Goal: Transaction & Acquisition: Purchase product/service

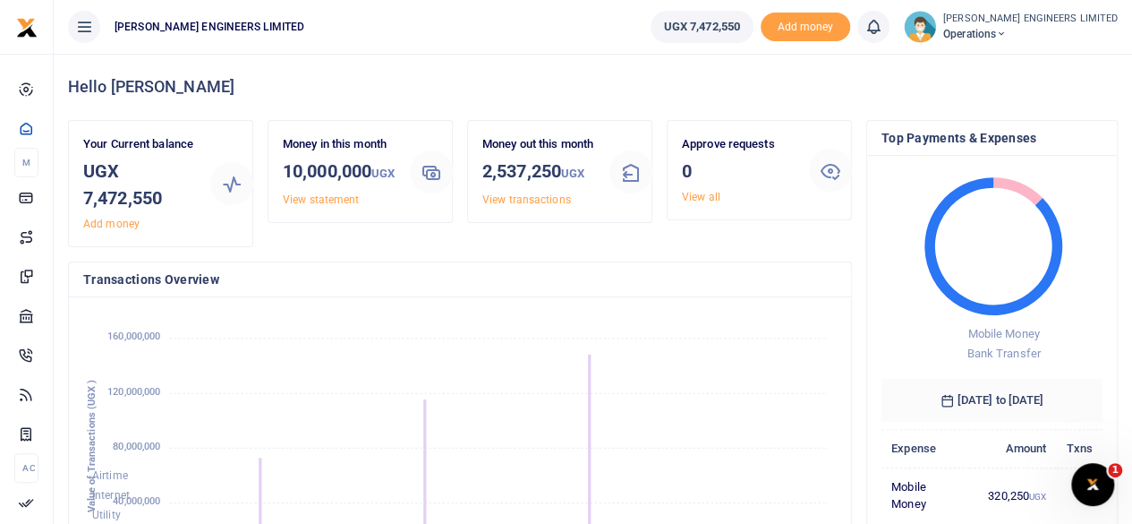
click at [1104, 217] on div "Mobile Money Bank Transfer Mobile Money: 320,250 UGX Mobile Money: 320,250 UGX …" at bounding box center [992, 374] width 250 height 437
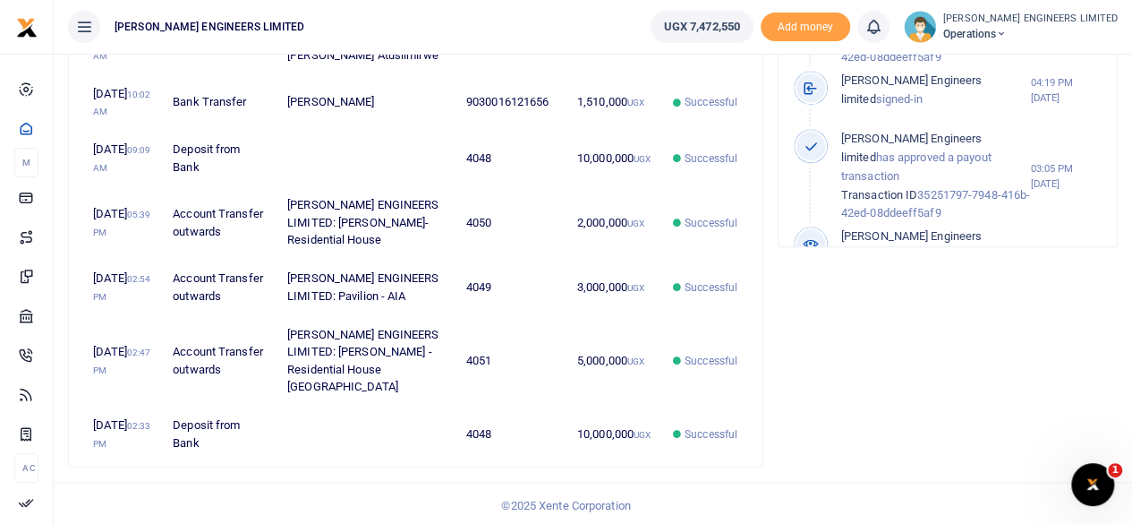
scroll to position [716, 0]
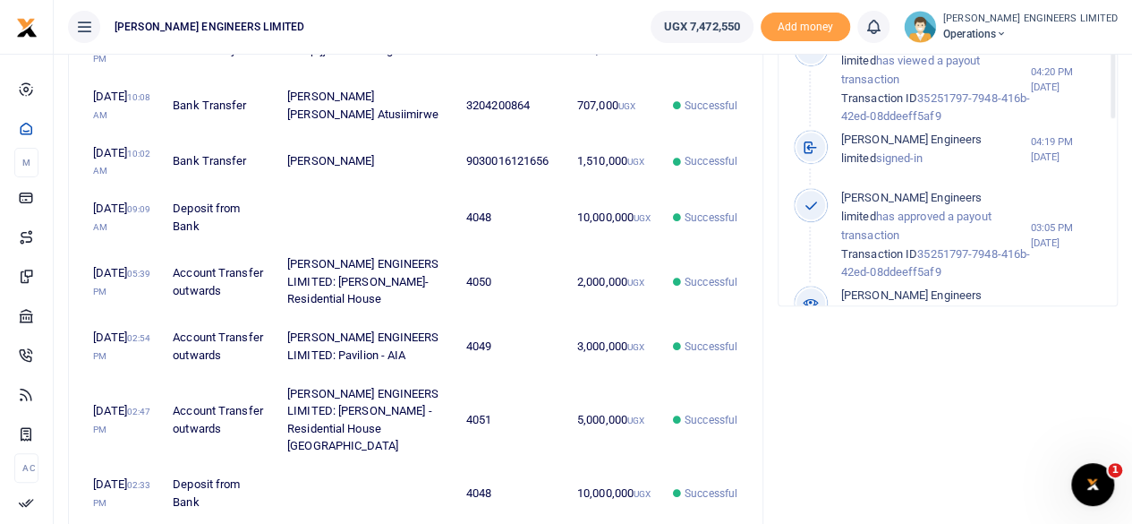
click at [1007, 30] on icon at bounding box center [1001, 34] width 11 height 13
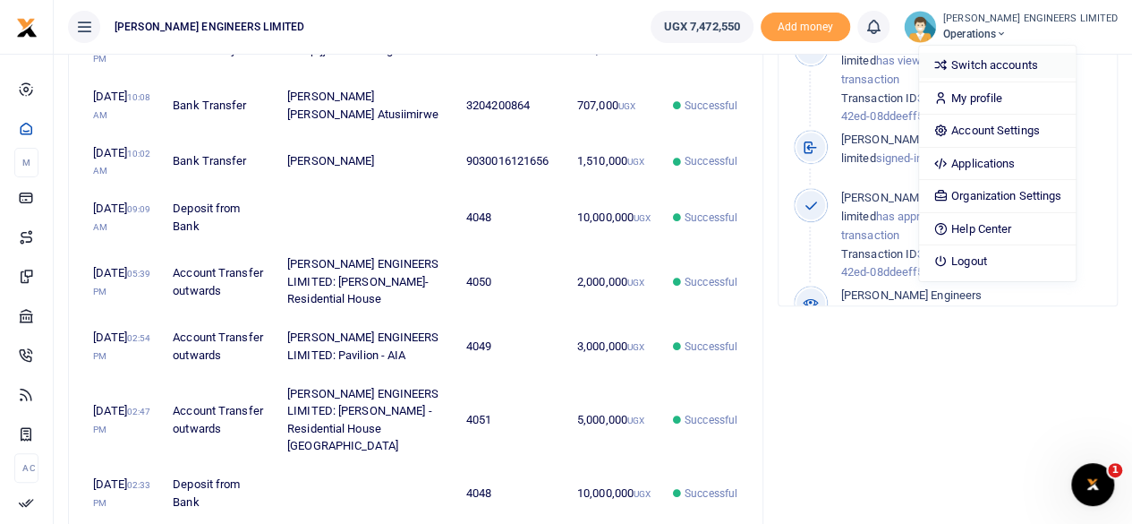
click at [1036, 69] on link "Switch accounts" at bounding box center [997, 65] width 157 height 25
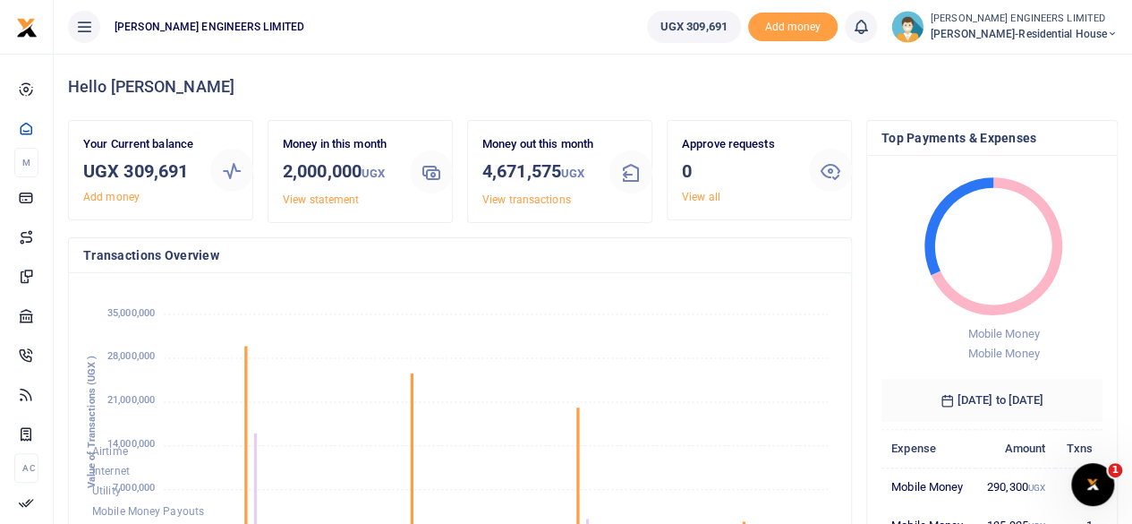
click at [1112, 35] on icon at bounding box center [1112, 34] width 11 height 13
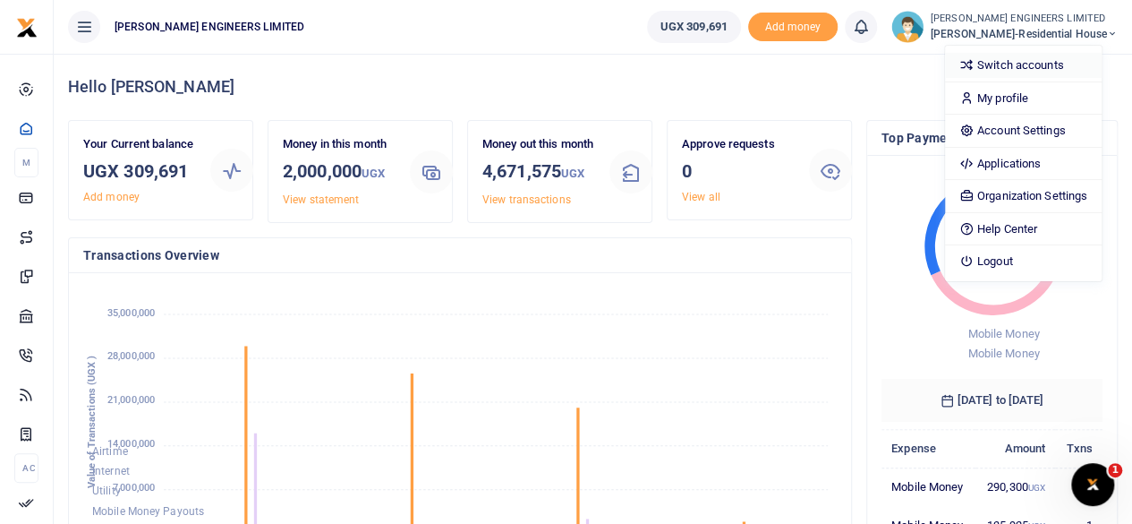
click at [1060, 65] on link "Switch accounts" at bounding box center [1023, 65] width 157 height 25
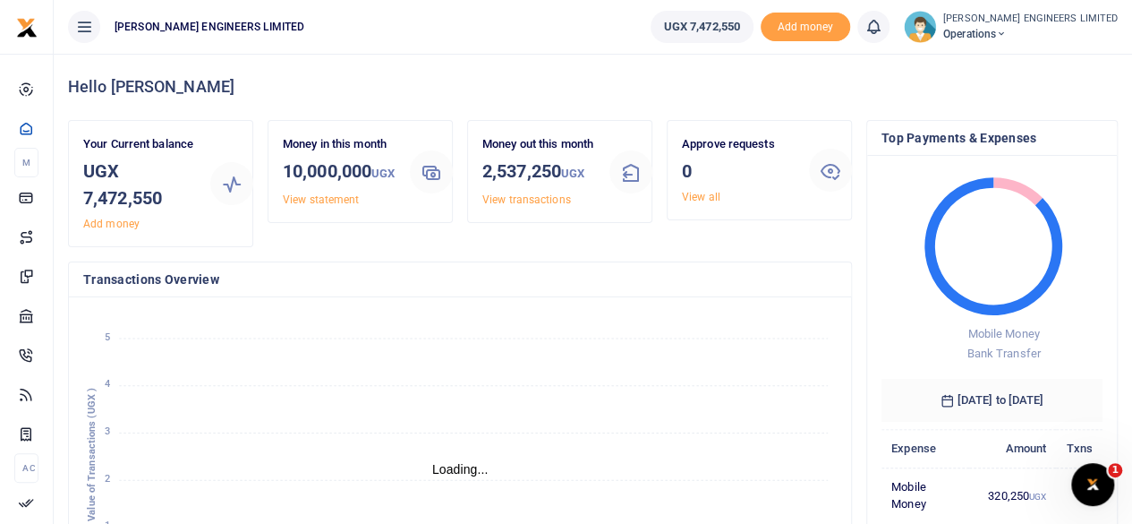
scroll to position [14, 14]
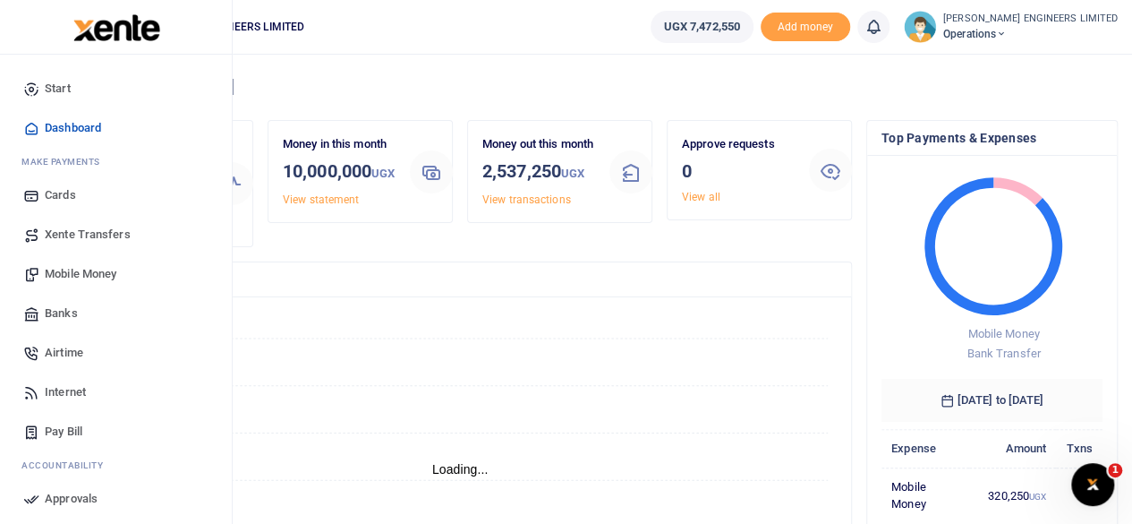
click at [81, 274] on span "Mobile Money" at bounding box center [81, 274] width 72 height 18
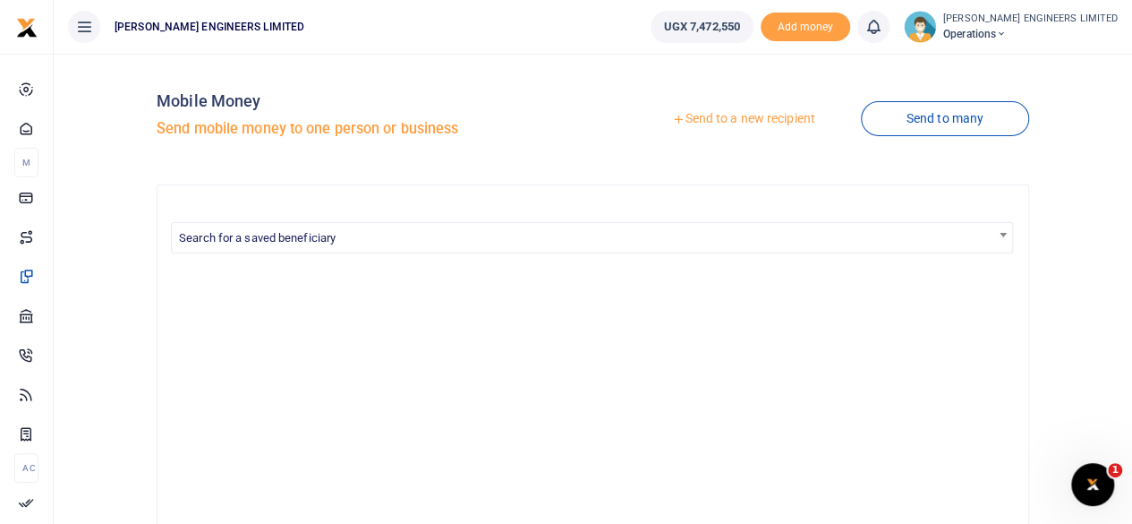
click at [737, 119] on link "Send to a new recipient" at bounding box center [743, 119] width 234 height 32
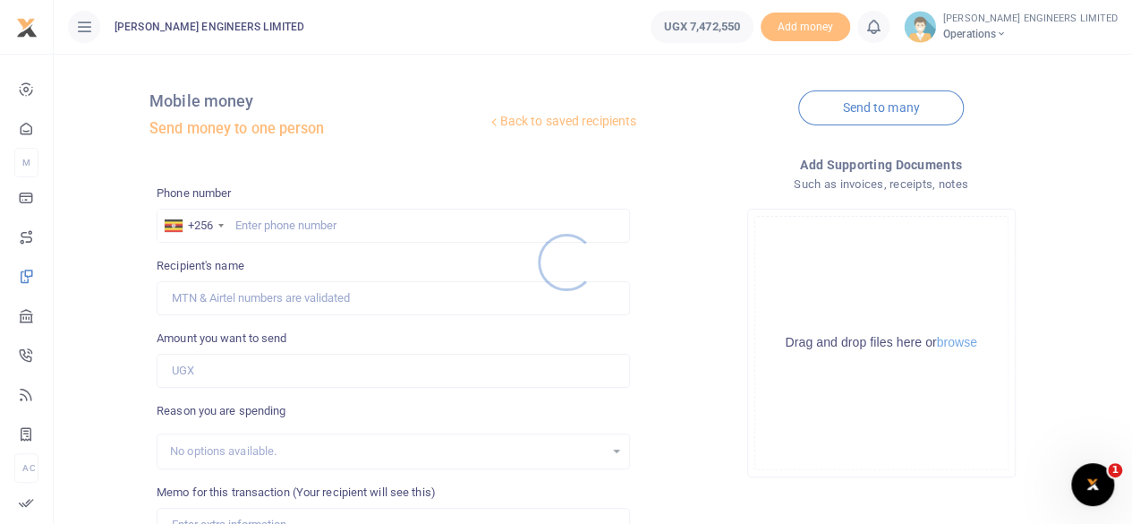
click at [249, 226] on div at bounding box center [566, 262] width 1132 height 524
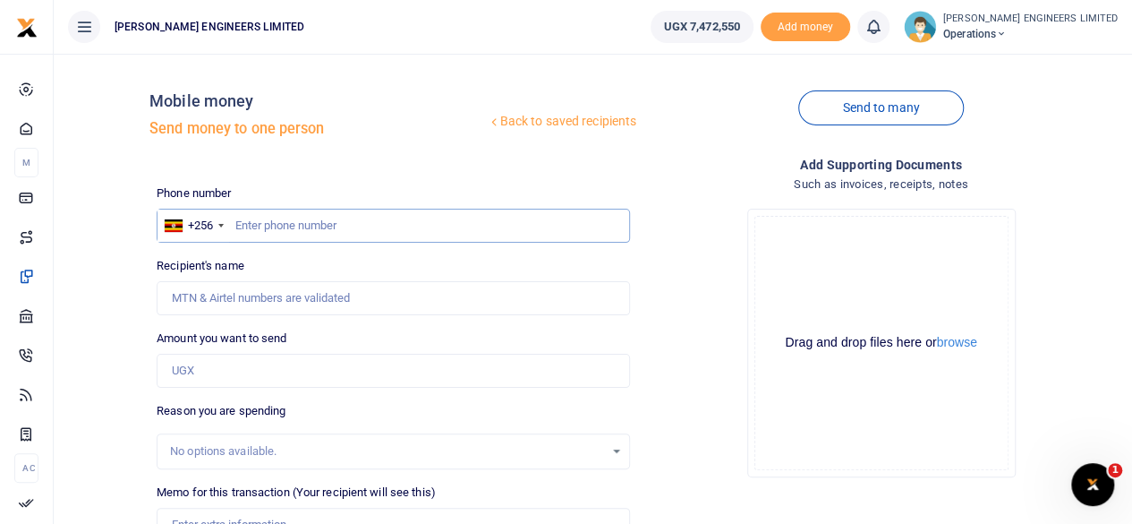
click at [248, 230] on input "text" at bounding box center [393, 226] width 473 height 34
type input "784727531"
type input "[PERSON_NAME]"
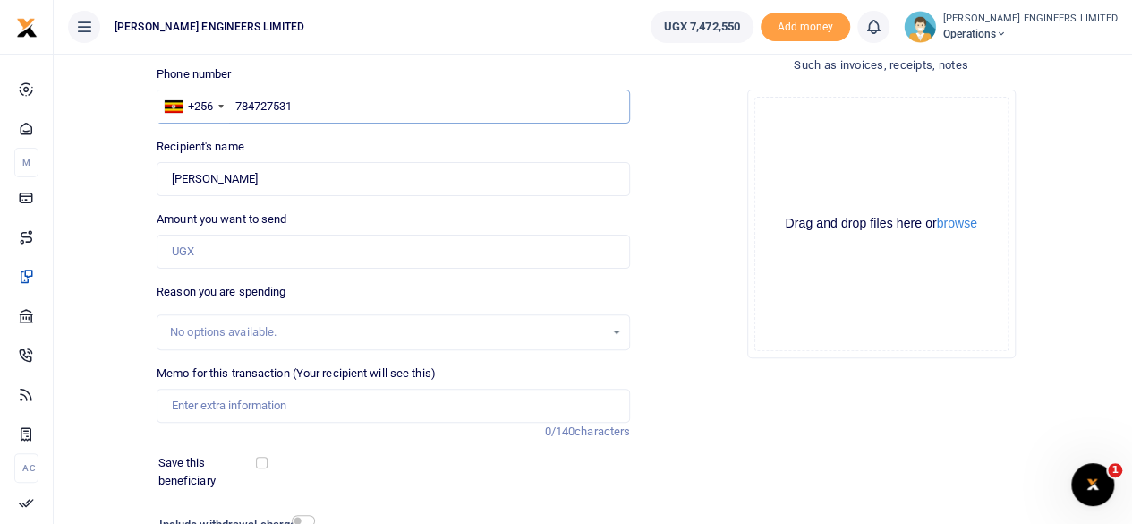
type input "784727531"
click at [200, 253] on input "Amount you want to send" at bounding box center [393, 251] width 473 height 34
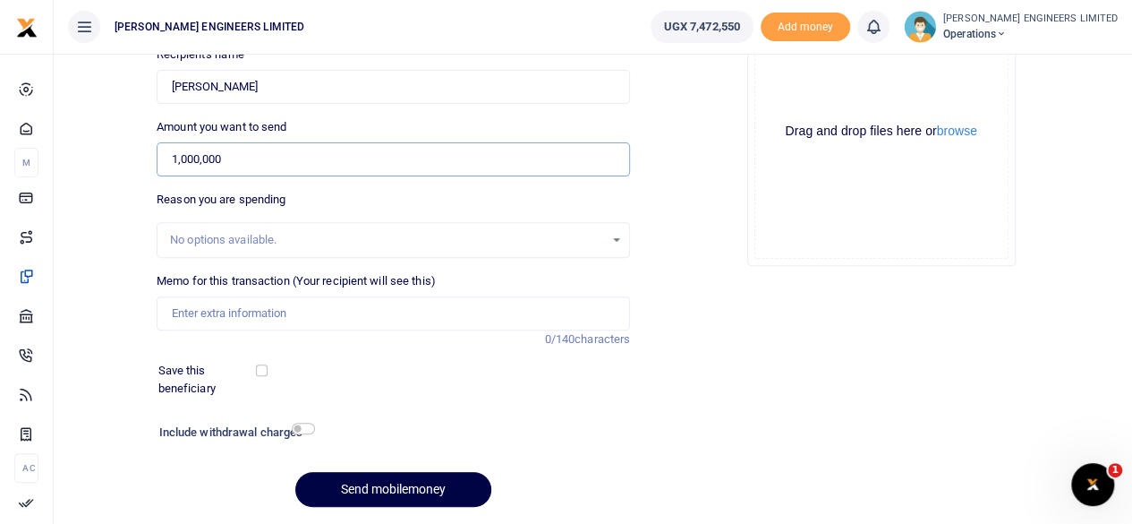
scroll to position [238, 0]
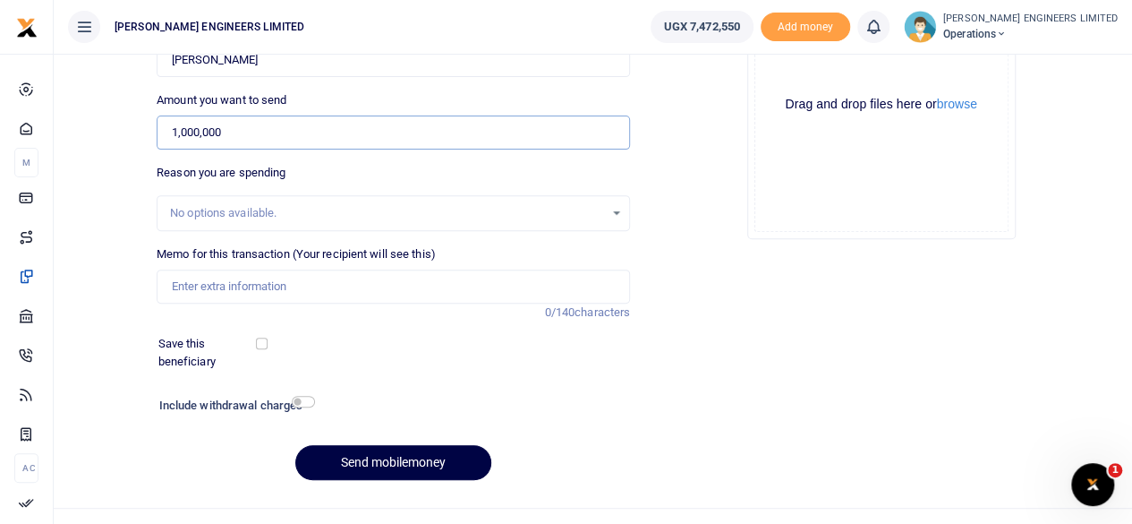
type input "1,000,000"
click at [217, 284] on input "Memo for this transaction (Your recipient will see this)" at bounding box center [393, 286] width 473 height 34
type input "[PERSON_NAME] cash"
click at [421, 462] on button "Send mobilemoney" at bounding box center [393, 462] width 196 height 35
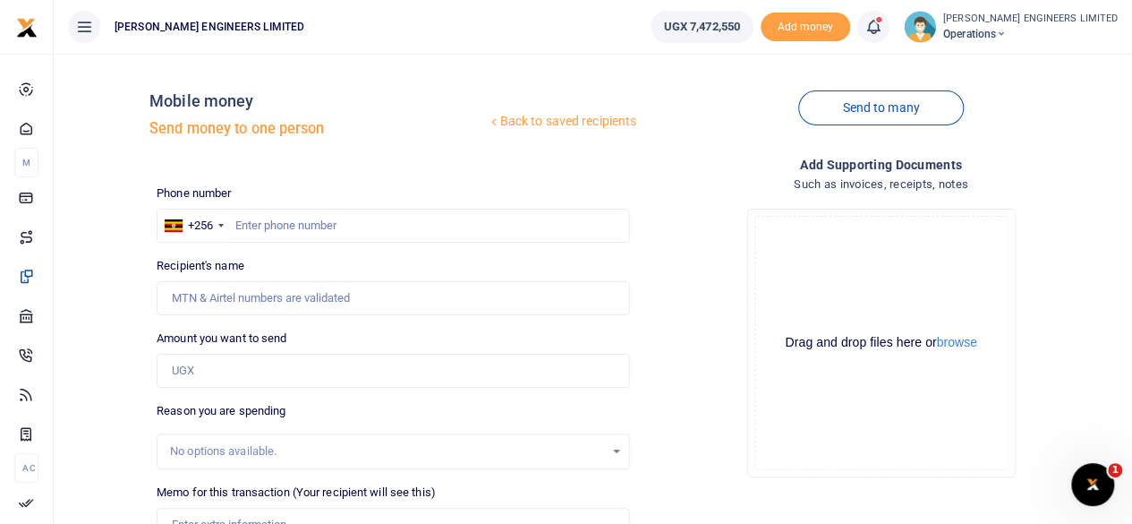
click at [882, 32] on icon at bounding box center [874, 27] width 18 height 20
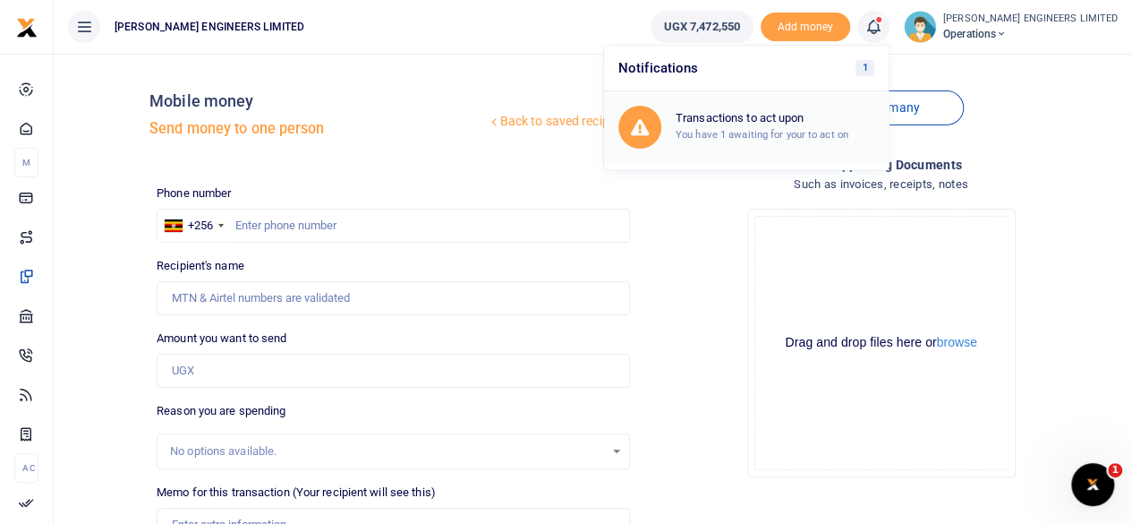
click at [818, 128] on small "You have 1 awaiting for your to act on" at bounding box center [762, 134] width 173 height 13
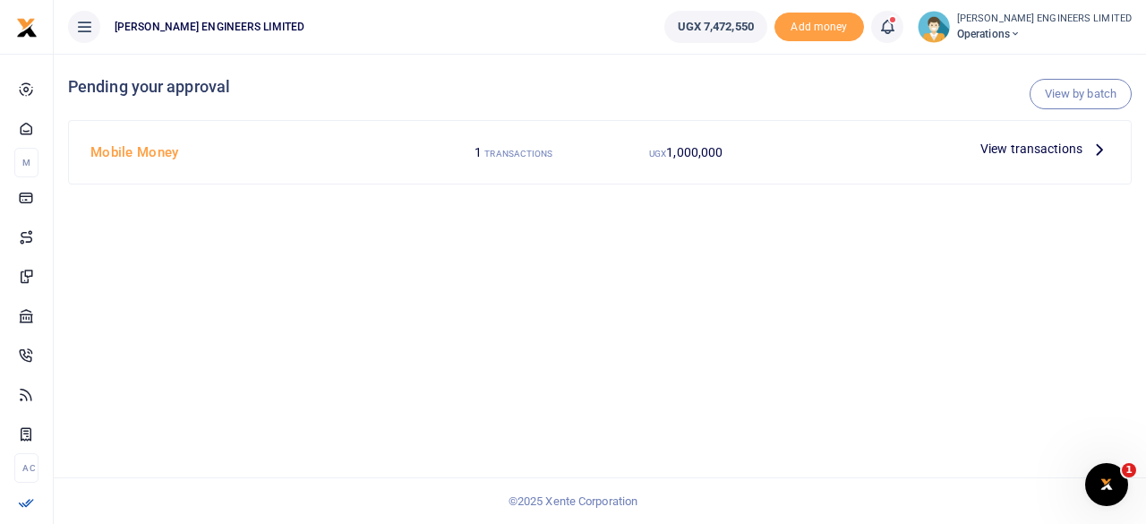
click at [1003, 149] on span "View transactions" at bounding box center [1031, 149] width 102 height 20
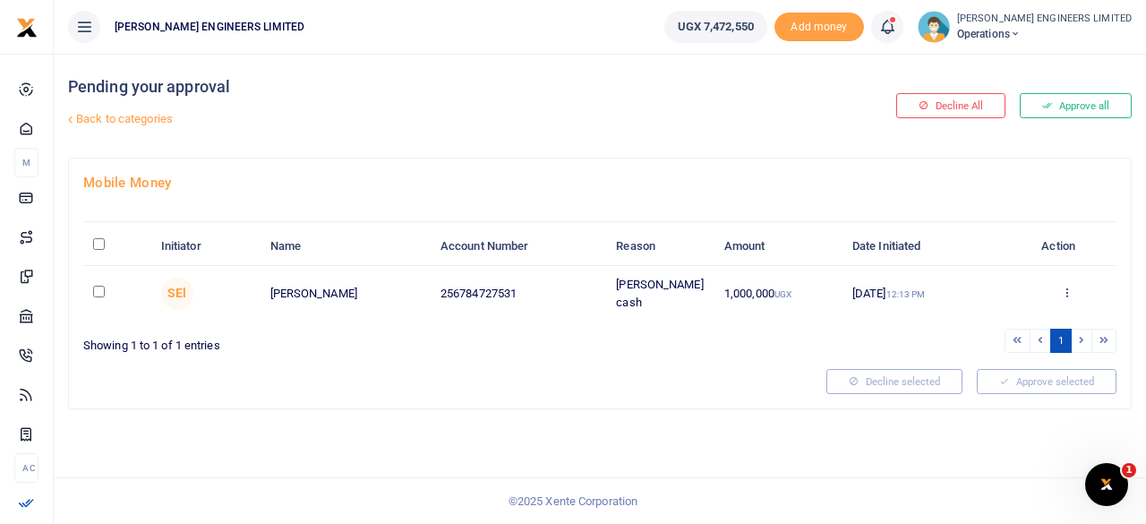
click at [95, 289] on input "checkbox" at bounding box center [99, 291] width 12 height 12
checkbox input "true"
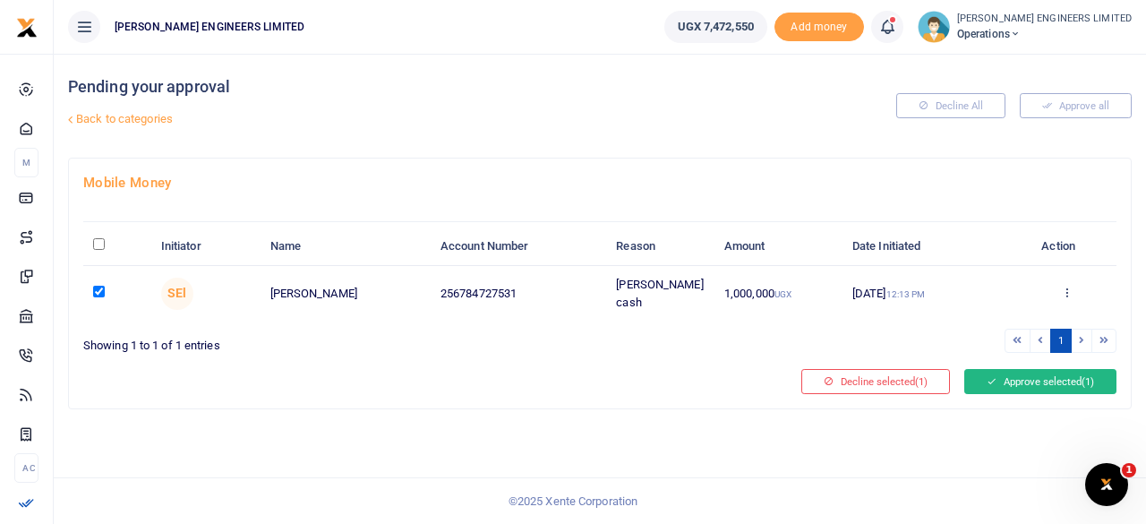
click at [1060, 377] on button "Approve selected (1)" at bounding box center [1040, 381] width 152 height 25
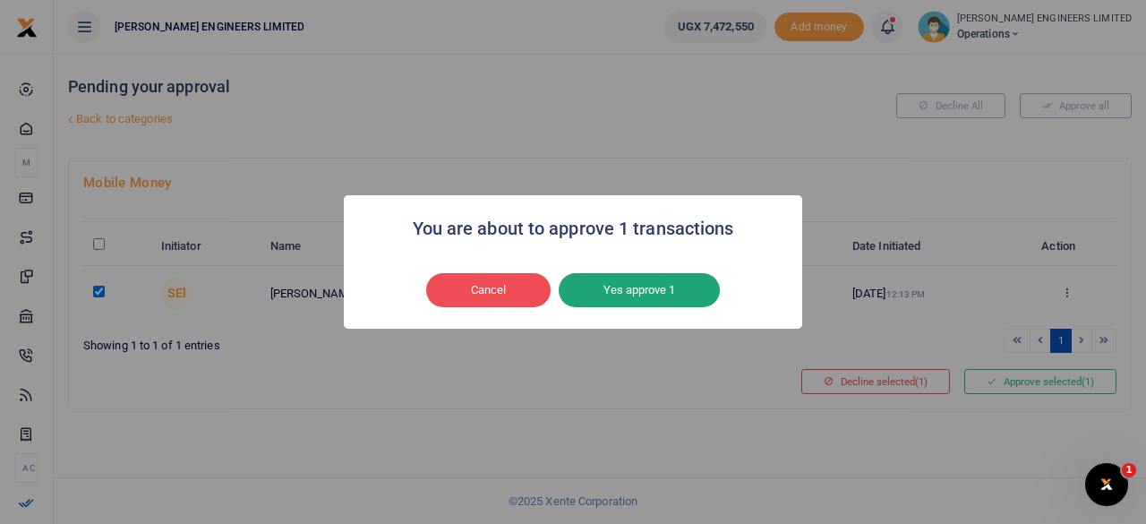
click at [632, 291] on button "Yes approve 1" at bounding box center [638, 290] width 161 height 34
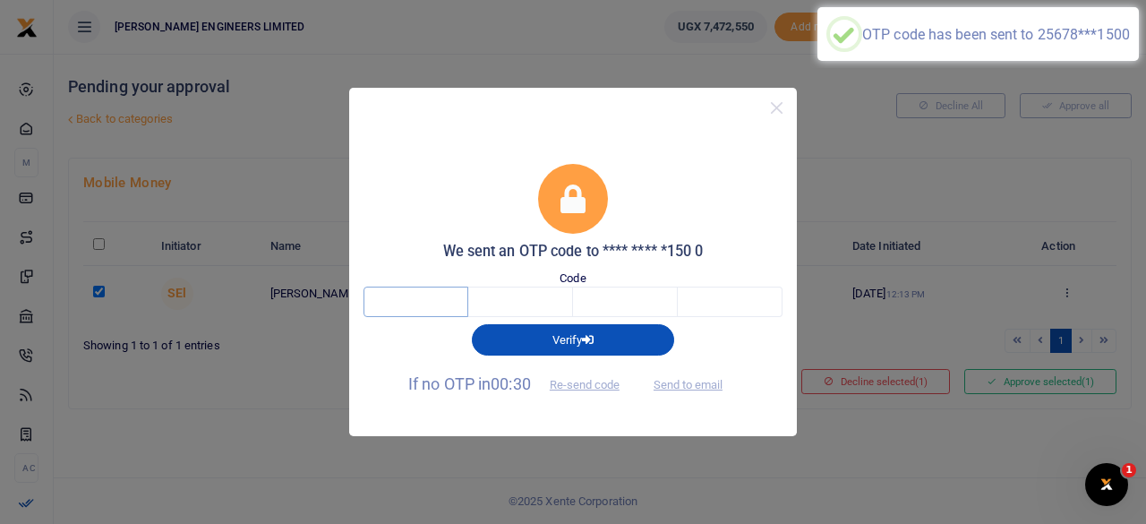
click at [425, 307] on input "text" at bounding box center [415, 301] width 105 height 30
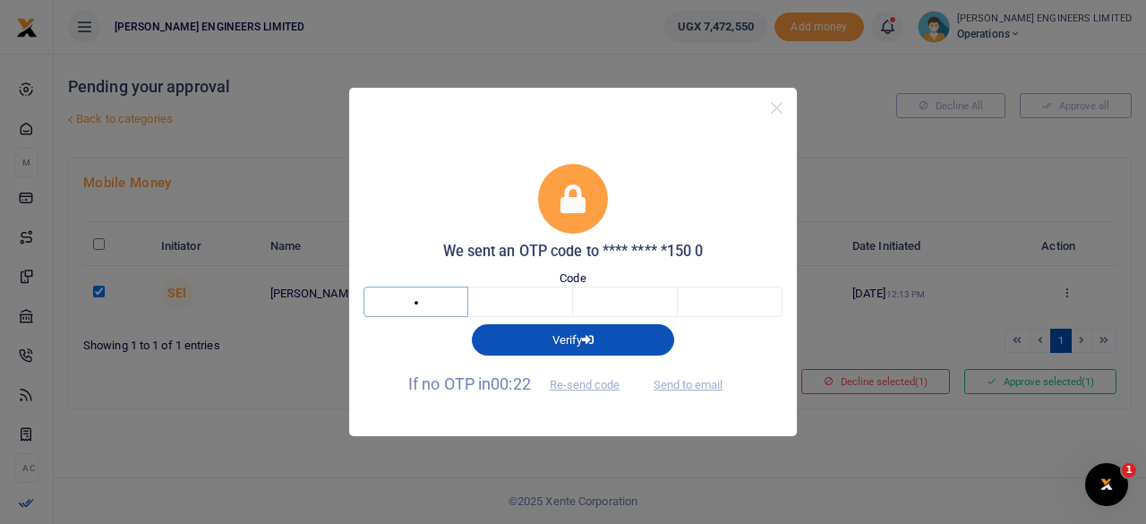
type input "9"
type input "5"
type input "2"
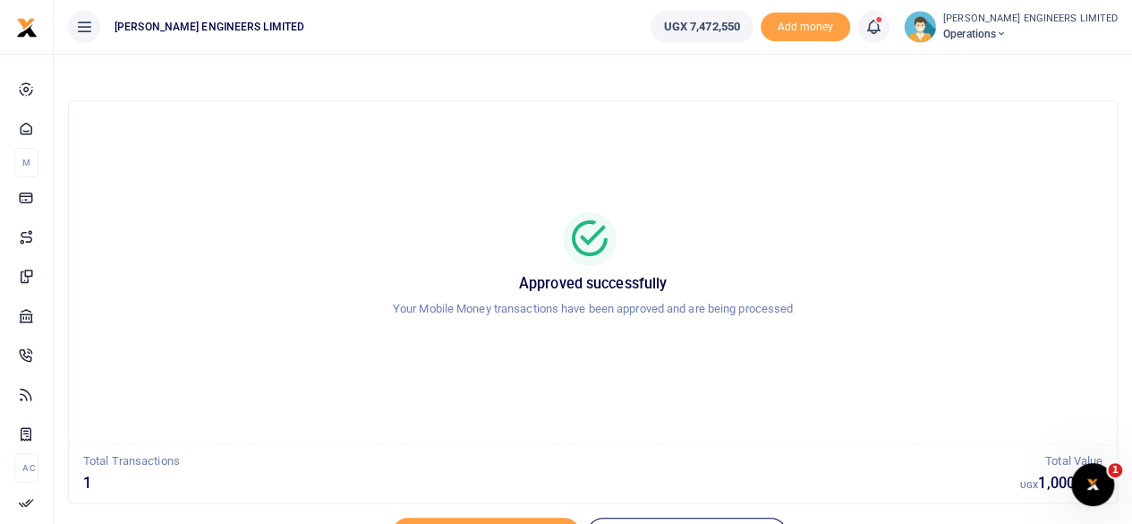
click at [1007, 31] on icon at bounding box center [1001, 34] width 11 height 13
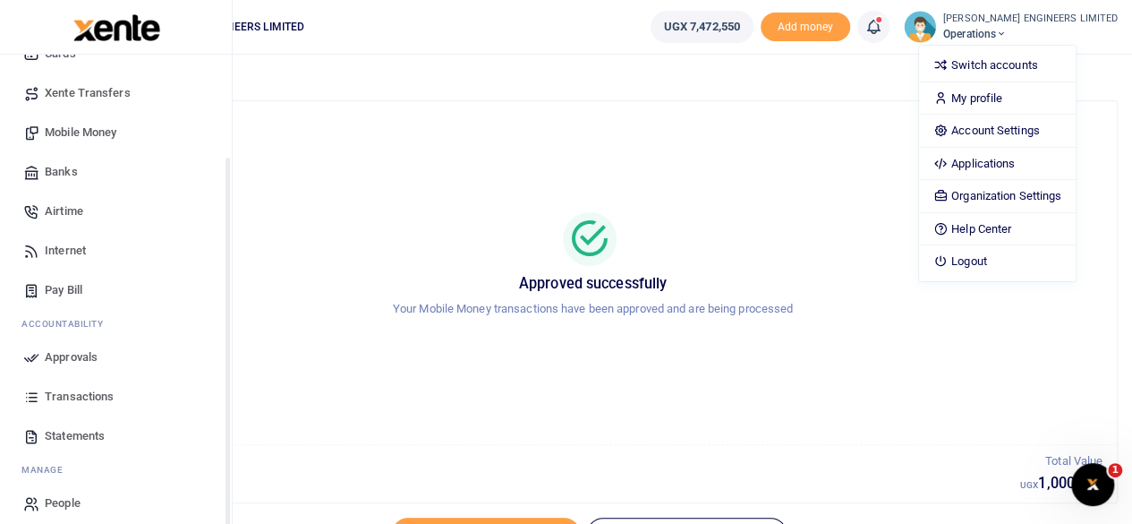
scroll to position [154, 0]
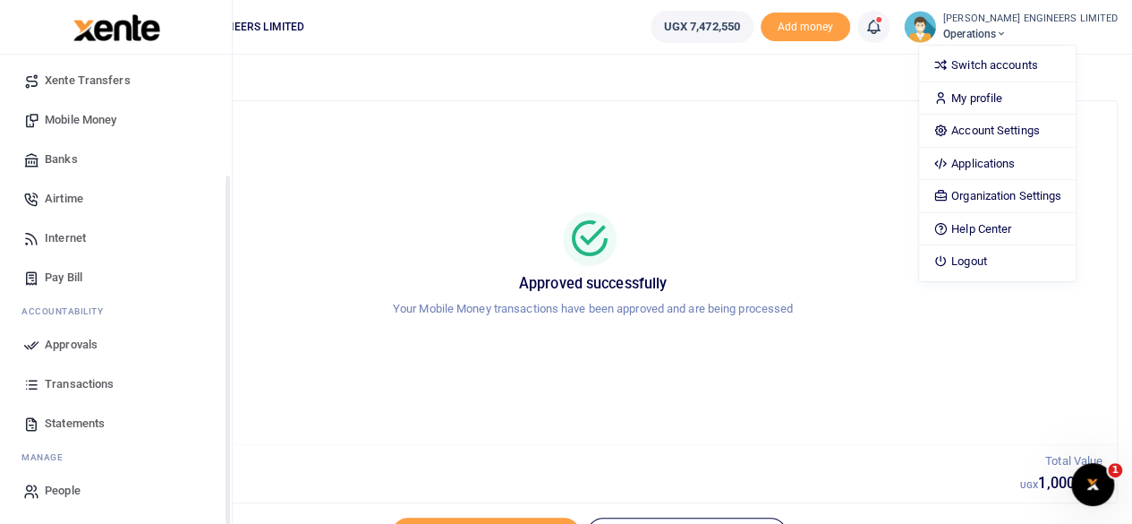
click at [75, 383] on span "Transactions" at bounding box center [79, 384] width 69 height 18
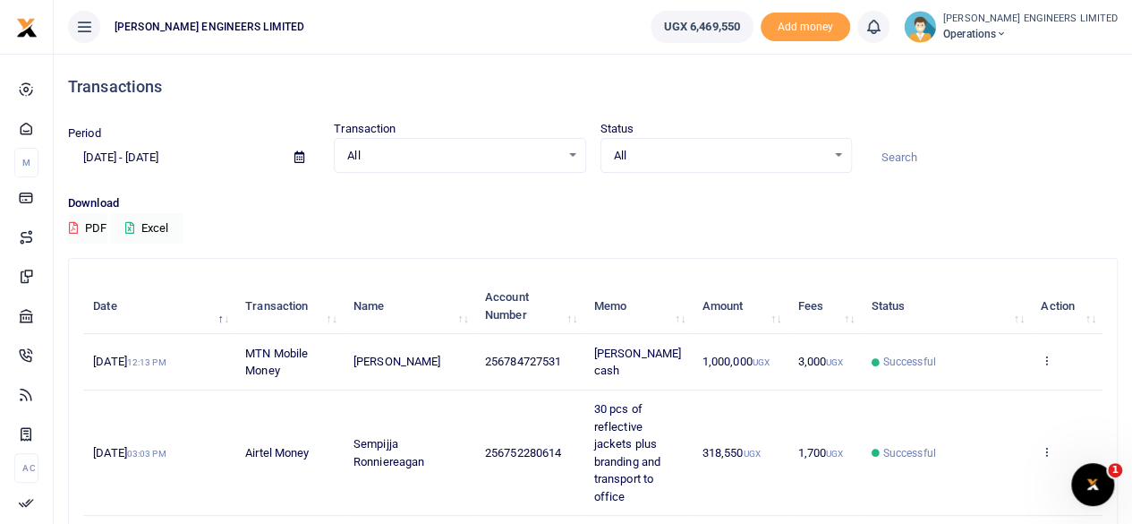
click at [1007, 34] on icon at bounding box center [1001, 34] width 11 height 13
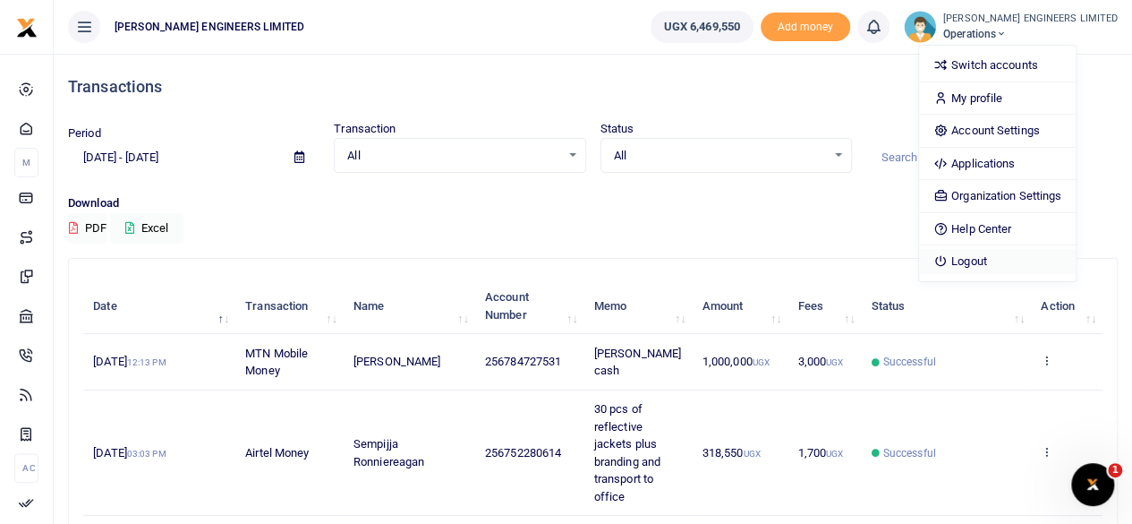
click at [1014, 264] on link "Logout" at bounding box center [997, 261] width 157 height 25
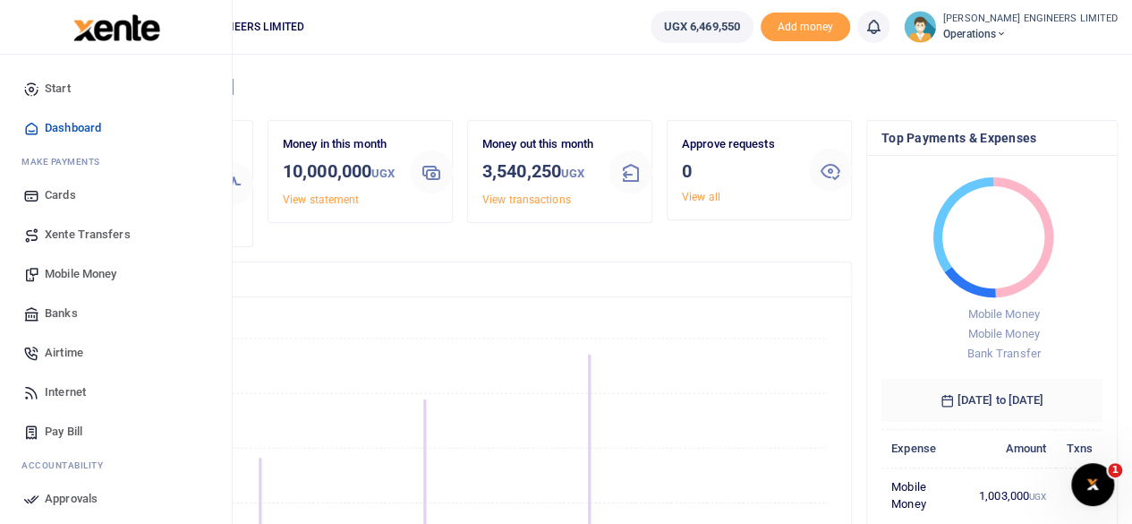
click at [81, 271] on span "Mobile Money" at bounding box center [81, 274] width 72 height 18
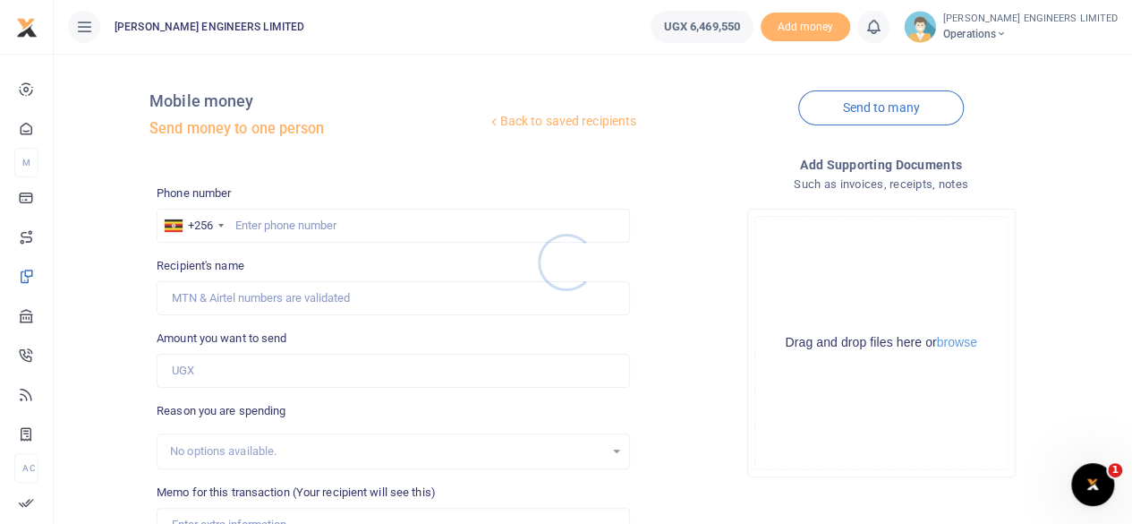
drag, startPoint x: 248, startPoint y: 225, endPoint x: 259, endPoint y: 234, distance: 14.0
click at [250, 226] on div at bounding box center [566, 262] width 1132 height 524
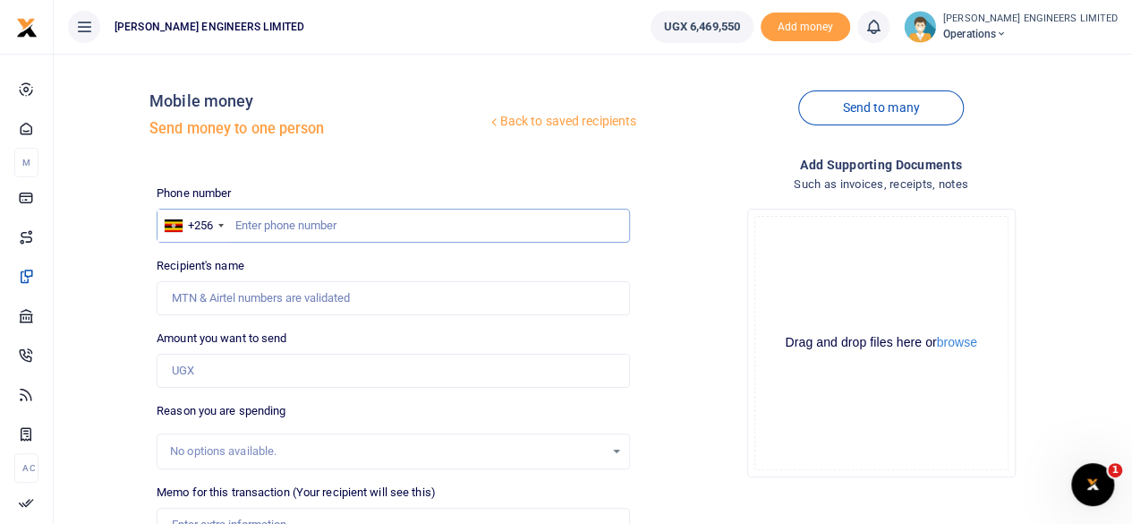
click at [263, 235] on input "text" at bounding box center [393, 226] width 473 height 34
type input "786736803"
type input "Julius Mutyaba"
type input "786736803"
click at [203, 369] on input "Amount you want to send" at bounding box center [393, 371] width 473 height 34
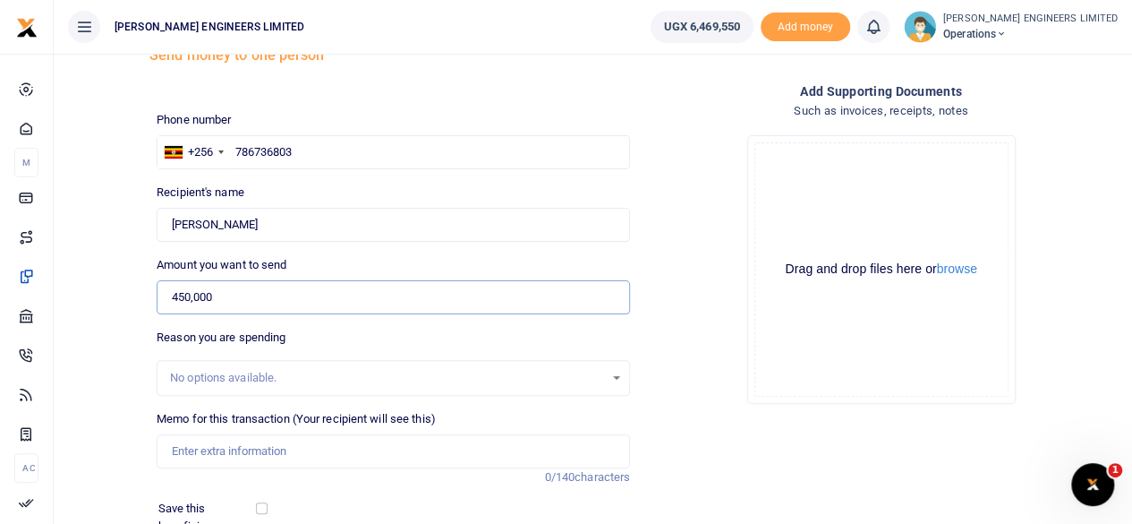
scroll to position [119, 0]
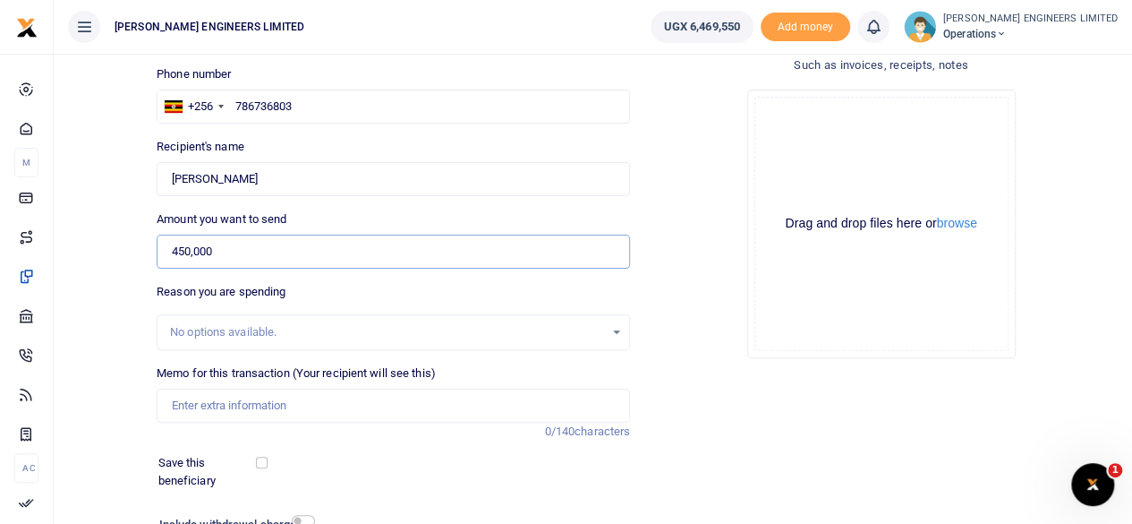
type input "450,000"
click at [178, 400] on input "Memo for this transaction (Your recipient will see this)" at bounding box center [393, 405] width 473 height 34
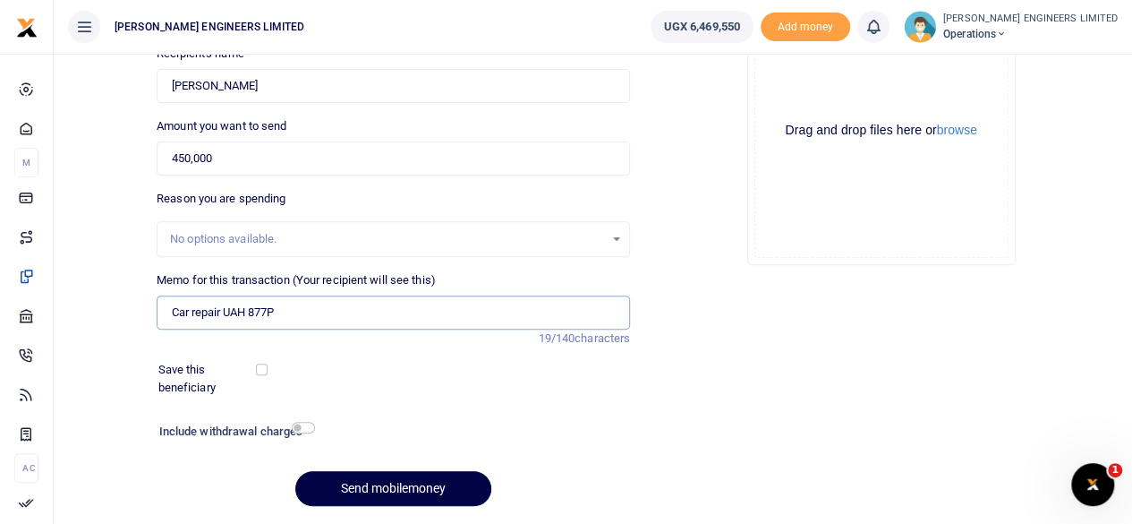
scroll to position [238, 0]
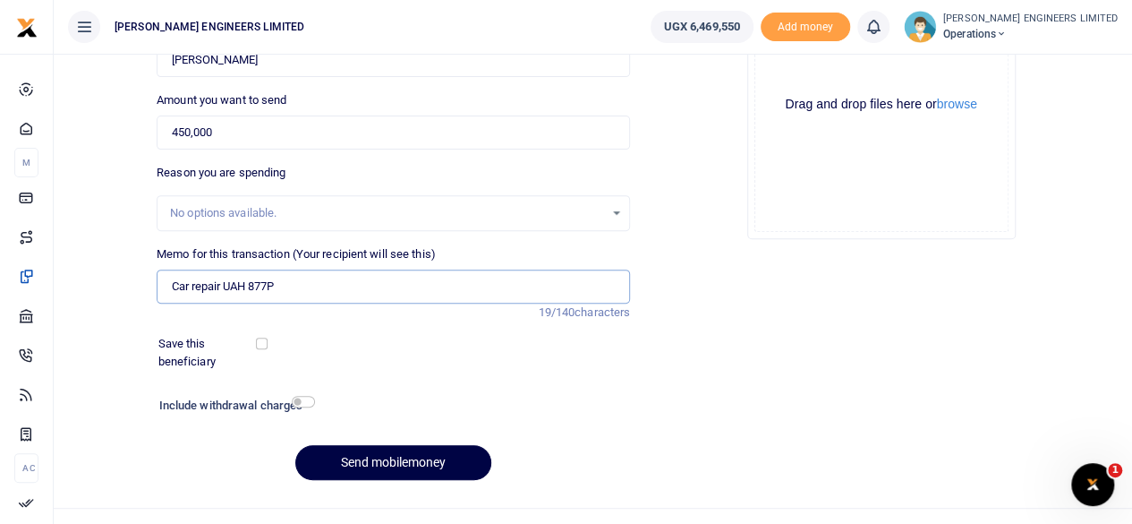
type input "Car repair UAH 877P"
click at [306, 400] on input "checkbox" at bounding box center [303, 402] width 23 height 12
checkbox input "true"
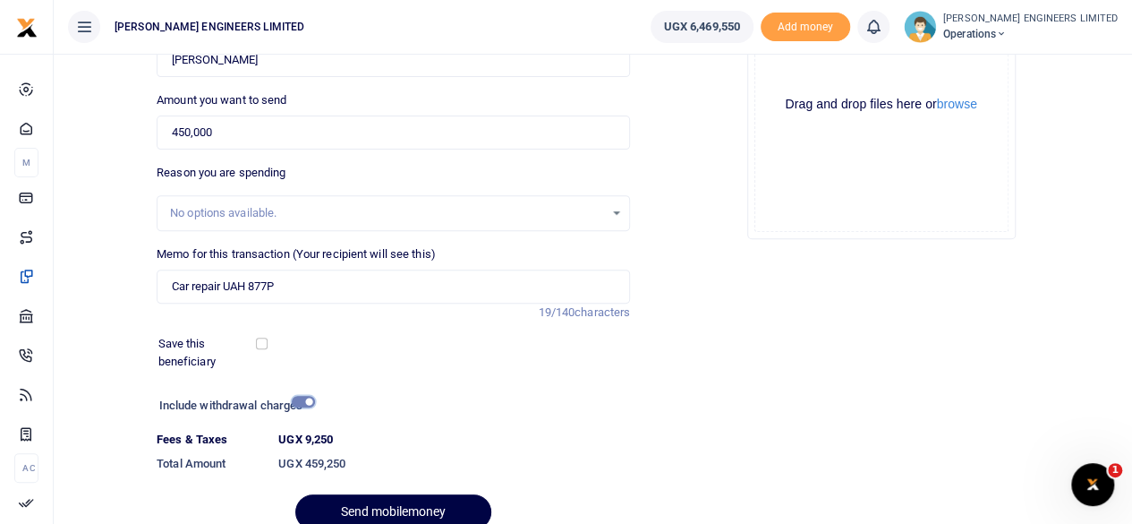
scroll to position [317, 0]
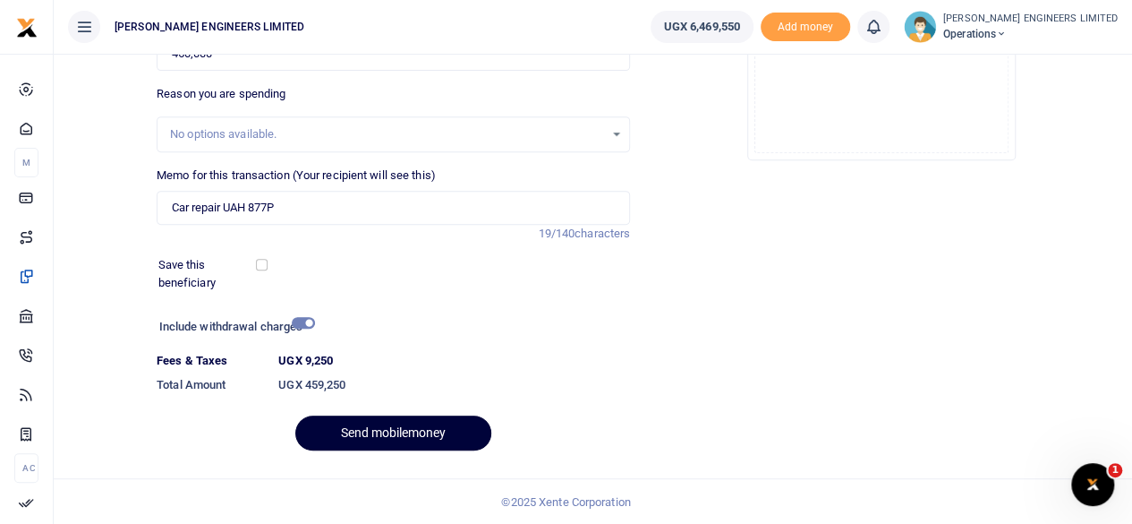
click at [417, 435] on button "Send mobilemoney" at bounding box center [393, 432] width 196 height 35
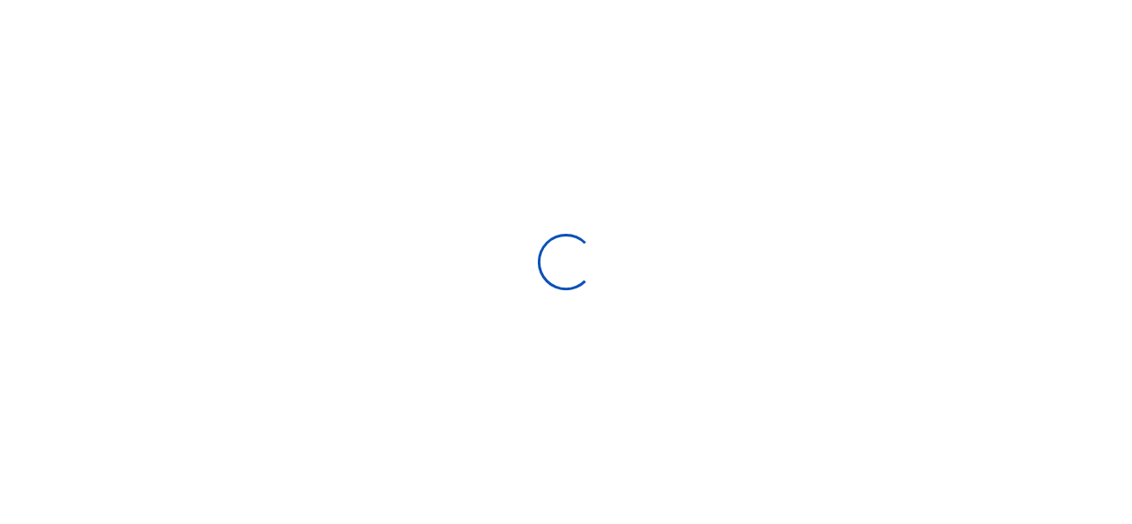
scroll to position [267, 0]
select select
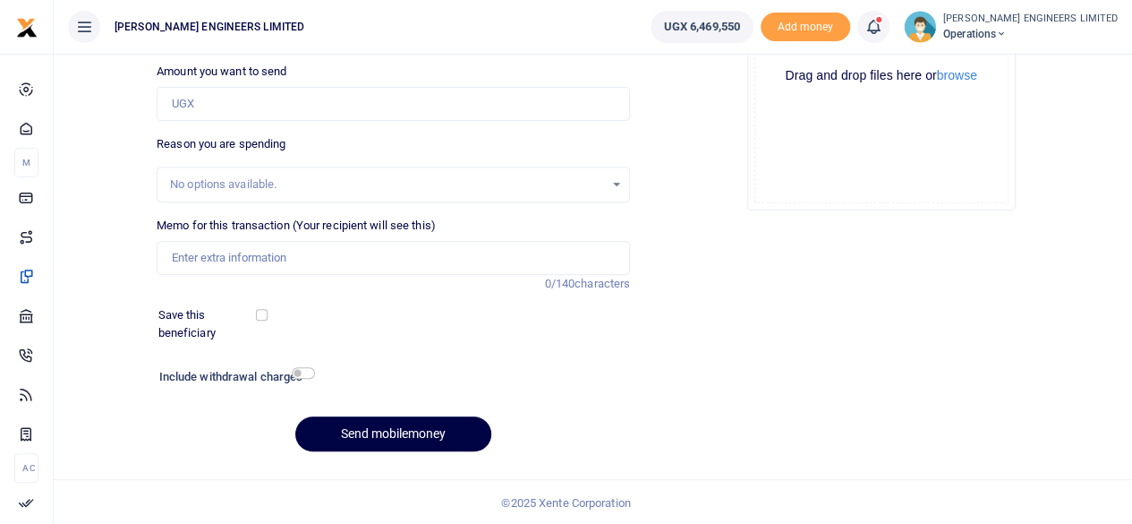
click at [882, 29] on icon at bounding box center [874, 27] width 18 height 20
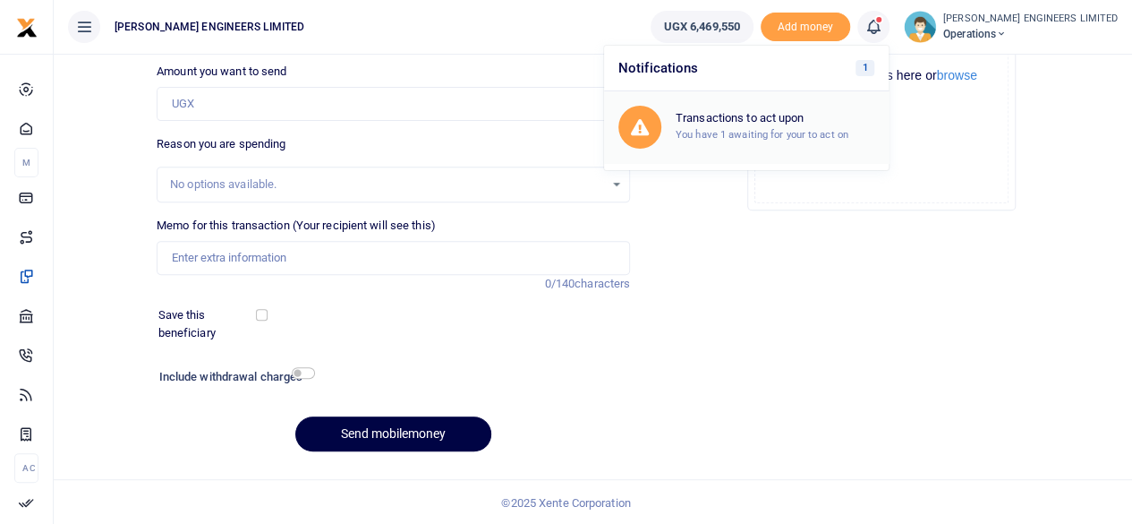
click at [767, 129] on small "You have 1 awaiting for your to act on" at bounding box center [762, 134] width 173 height 13
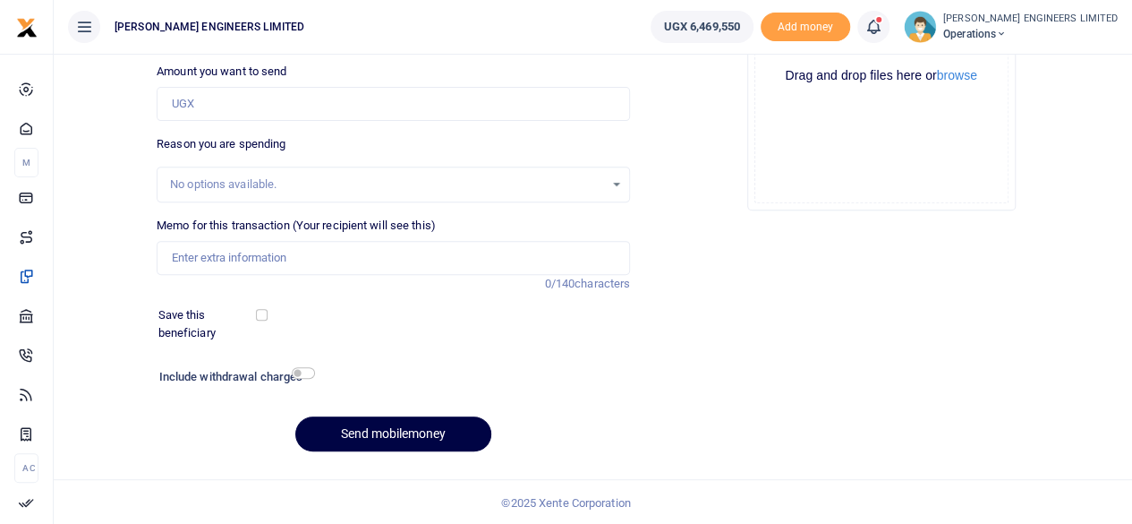
click at [882, 34] on icon at bounding box center [874, 27] width 18 height 20
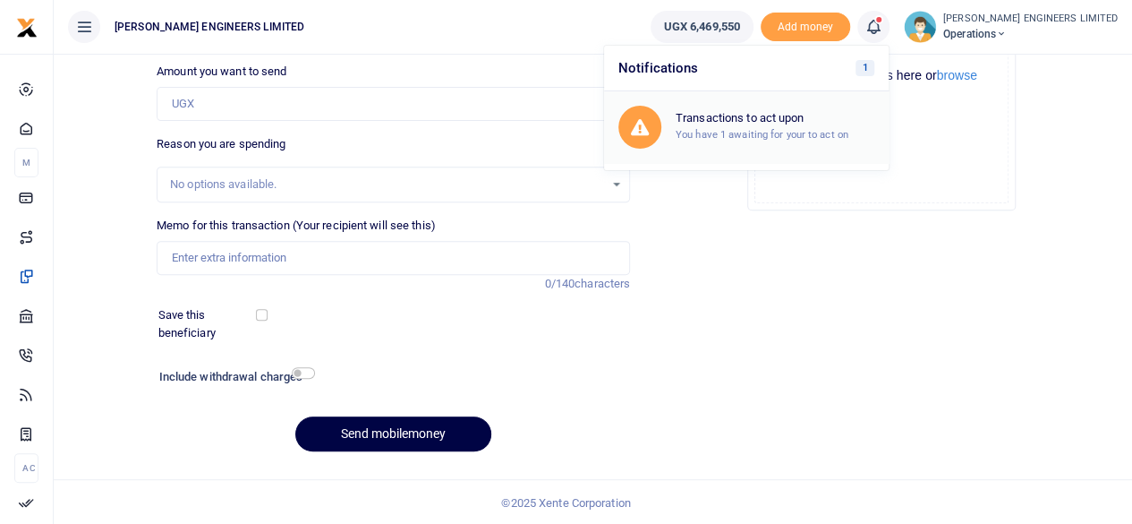
click at [807, 117] on h6 "Transactions to act upon" at bounding box center [775, 118] width 199 height 14
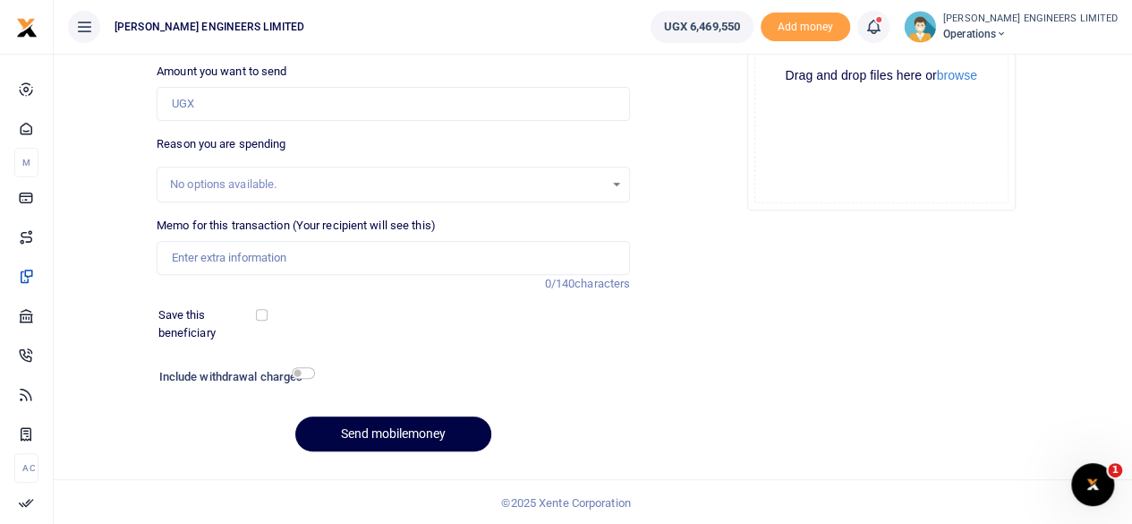
scroll to position [0, 0]
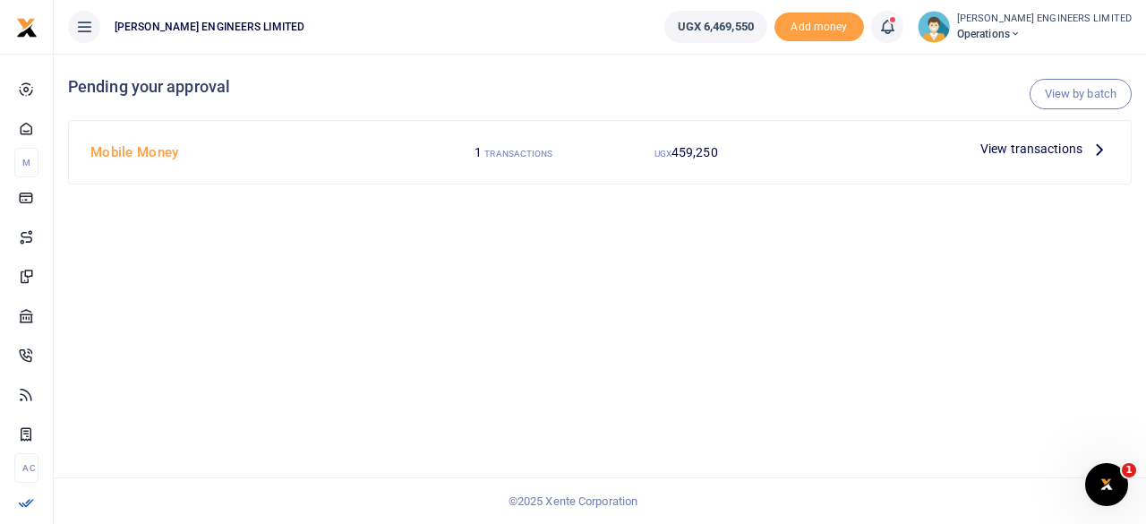
click at [1004, 150] on span "View transactions" at bounding box center [1031, 149] width 102 height 20
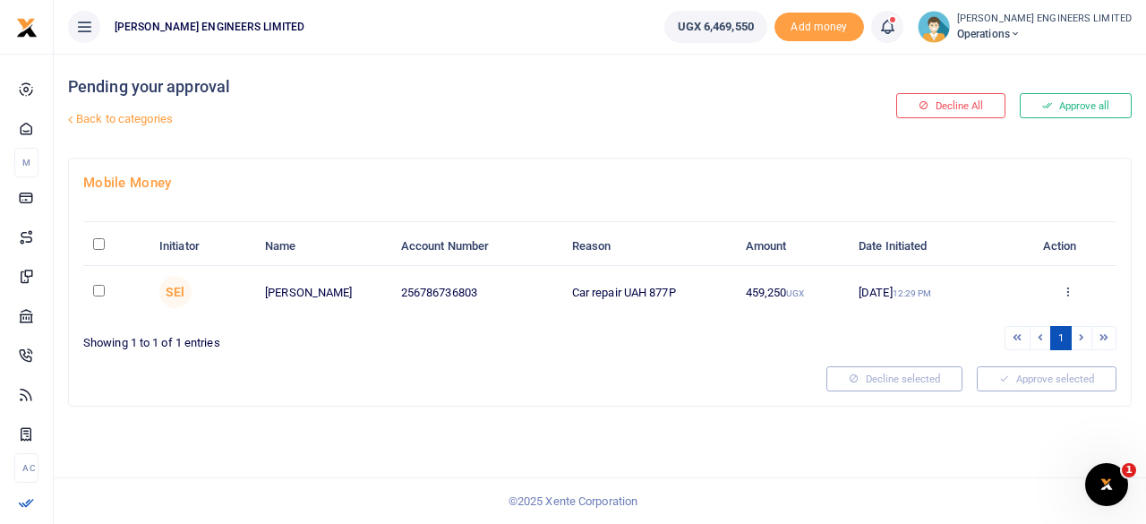
click at [94, 287] on input "checkbox" at bounding box center [99, 291] width 12 height 12
checkbox input "true"
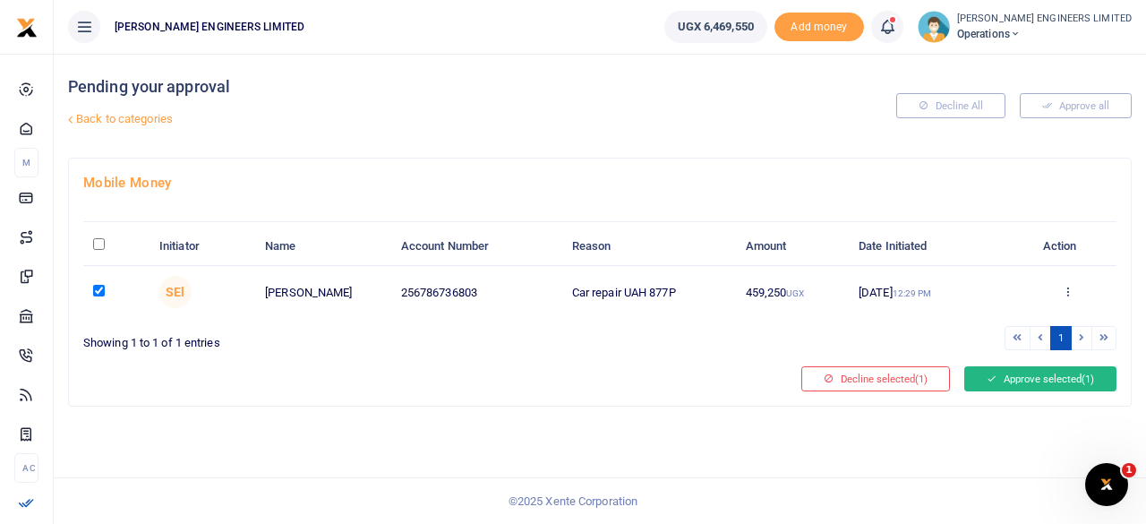
click at [1010, 371] on button "Approve selected (1)" at bounding box center [1040, 378] width 152 height 25
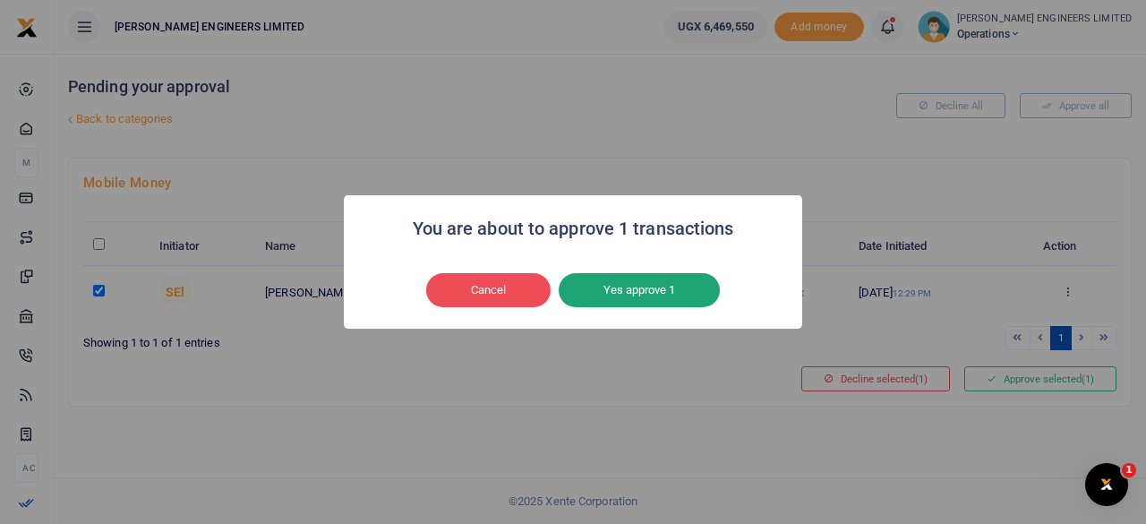
click at [666, 300] on button "Yes approve 1" at bounding box center [638, 290] width 161 height 34
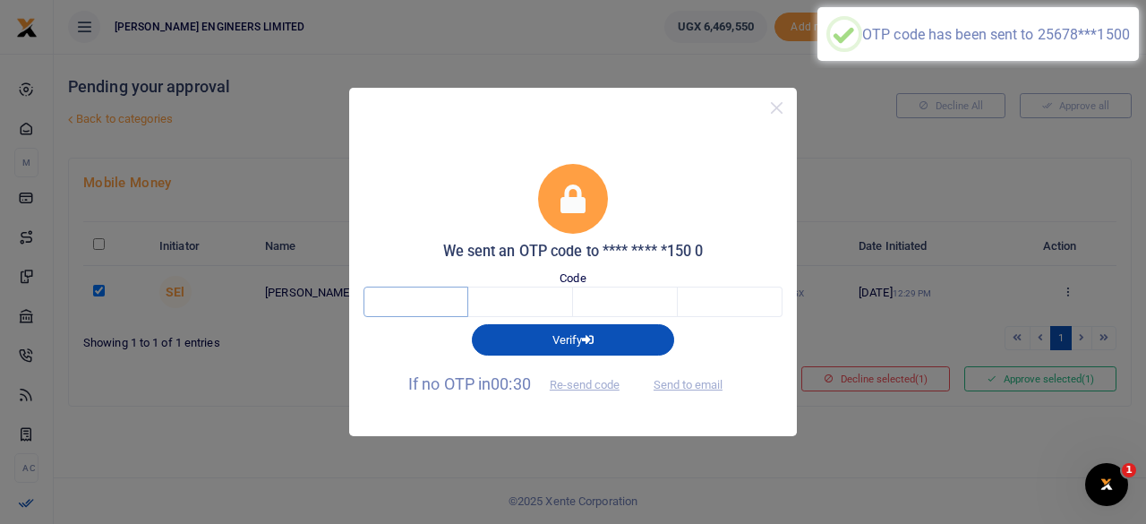
click at [418, 299] on input "text" at bounding box center [415, 301] width 105 height 30
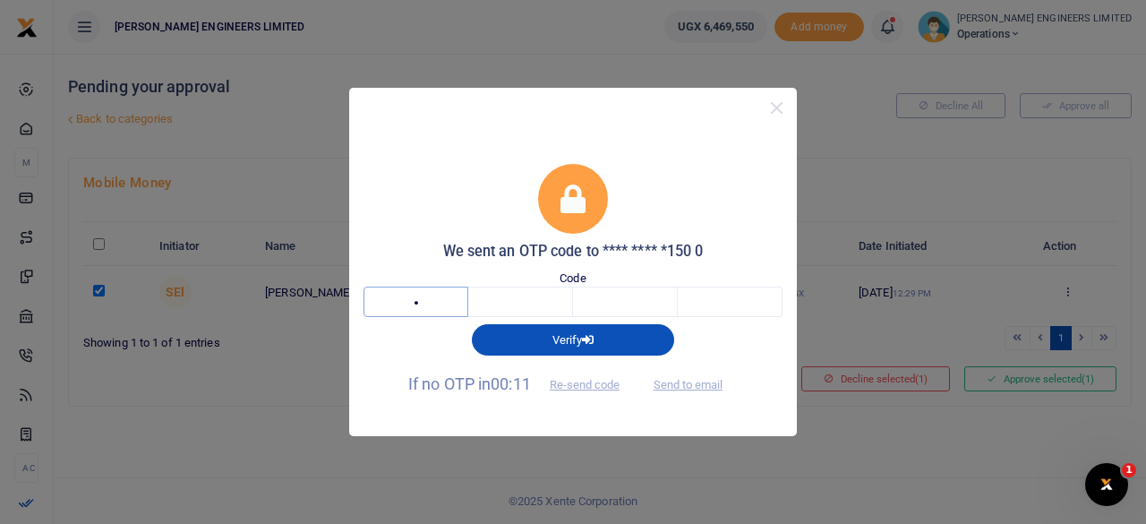
type input "4"
type input "7"
type input "1"
type input "3"
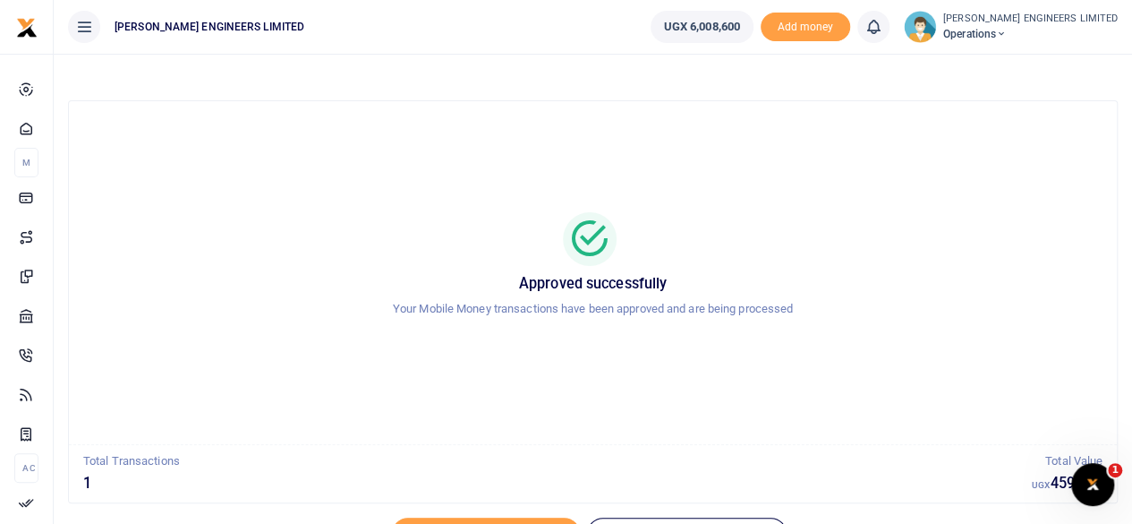
click at [1007, 35] on icon at bounding box center [1001, 34] width 11 height 13
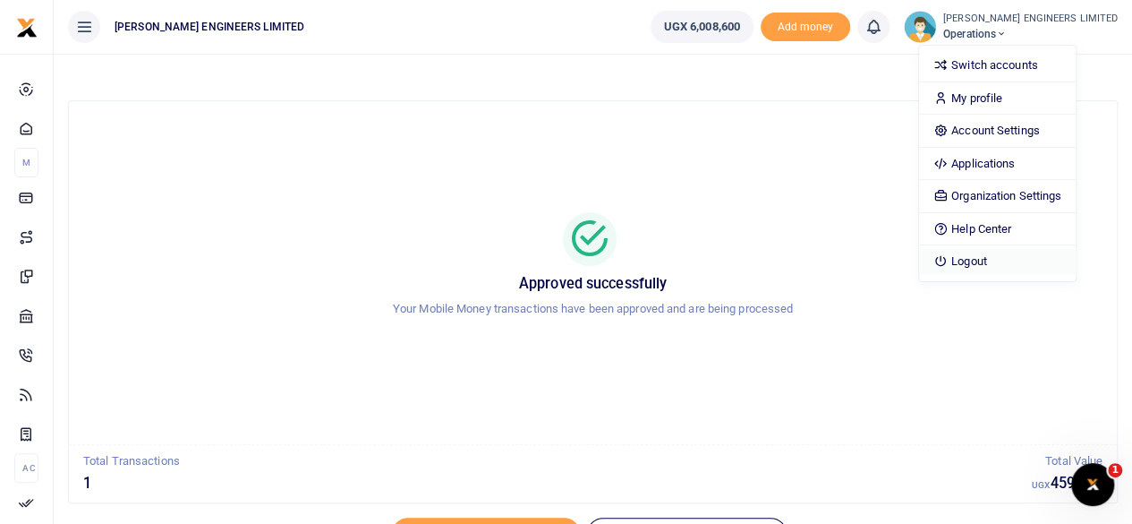
click at [1031, 259] on link "Logout" at bounding box center [997, 261] width 157 height 25
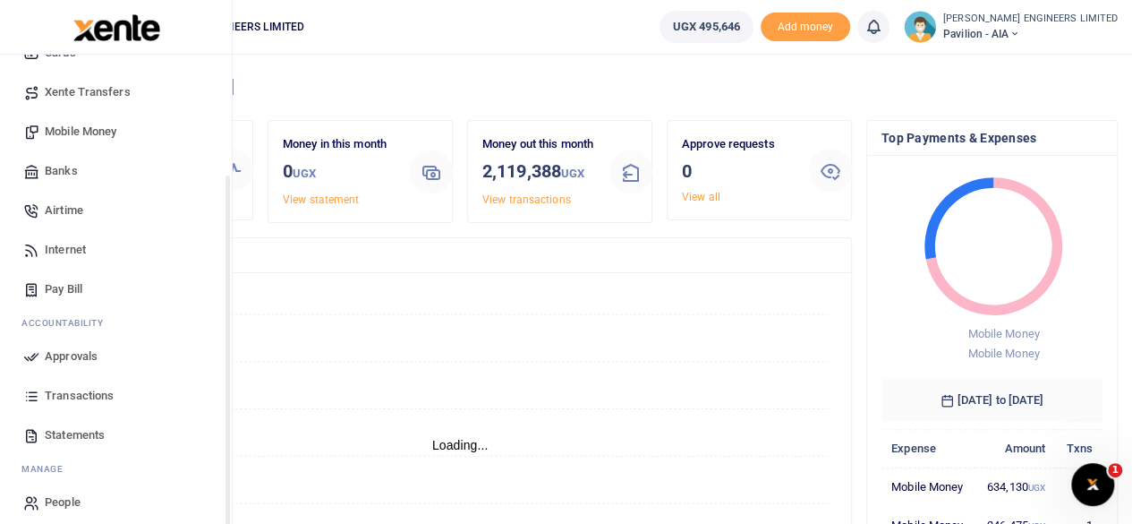
scroll to position [154, 0]
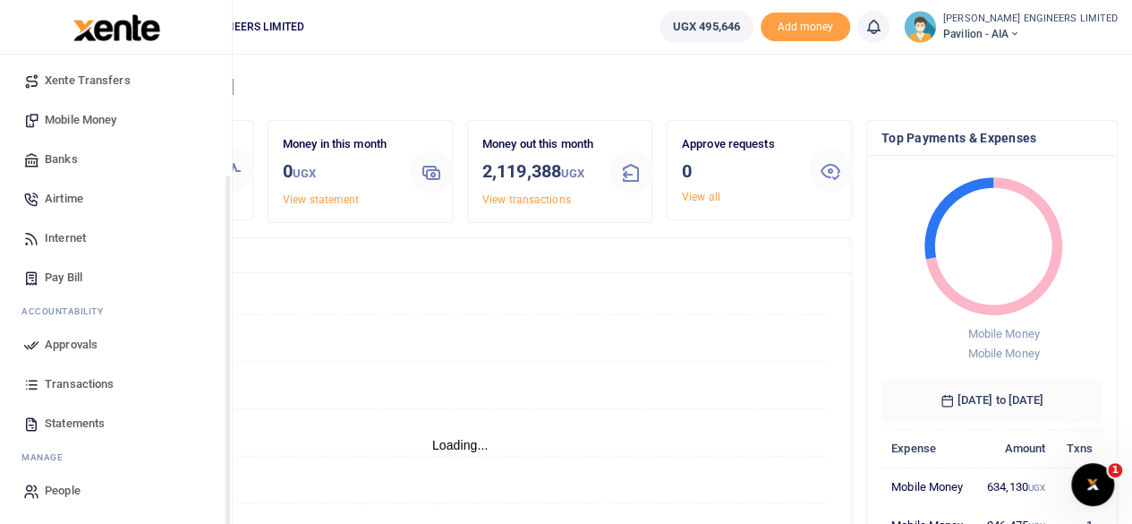
click at [85, 382] on span "Transactions" at bounding box center [79, 384] width 69 height 18
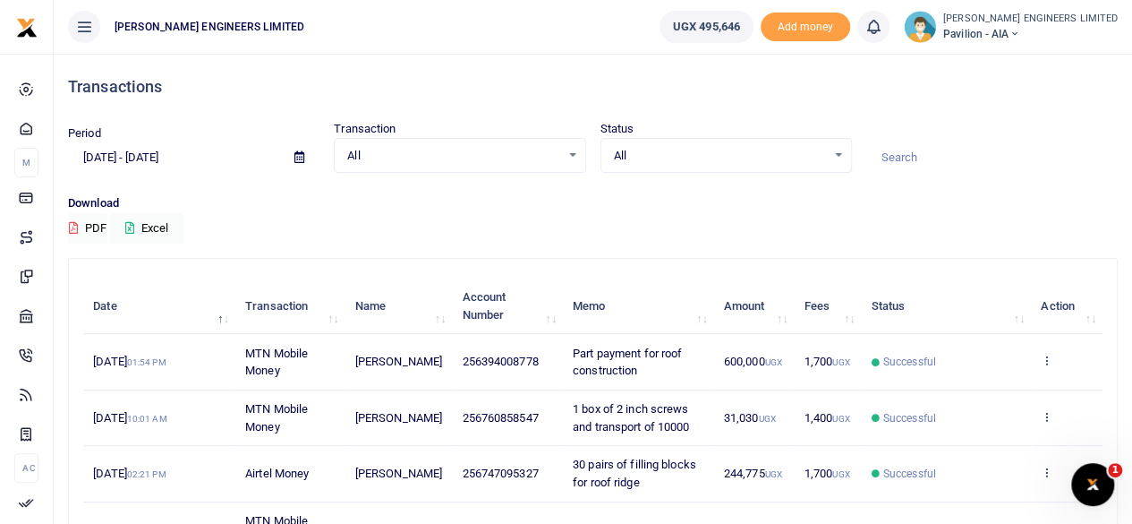
click at [299, 156] on icon at bounding box center [299, 157] width 10 height 12
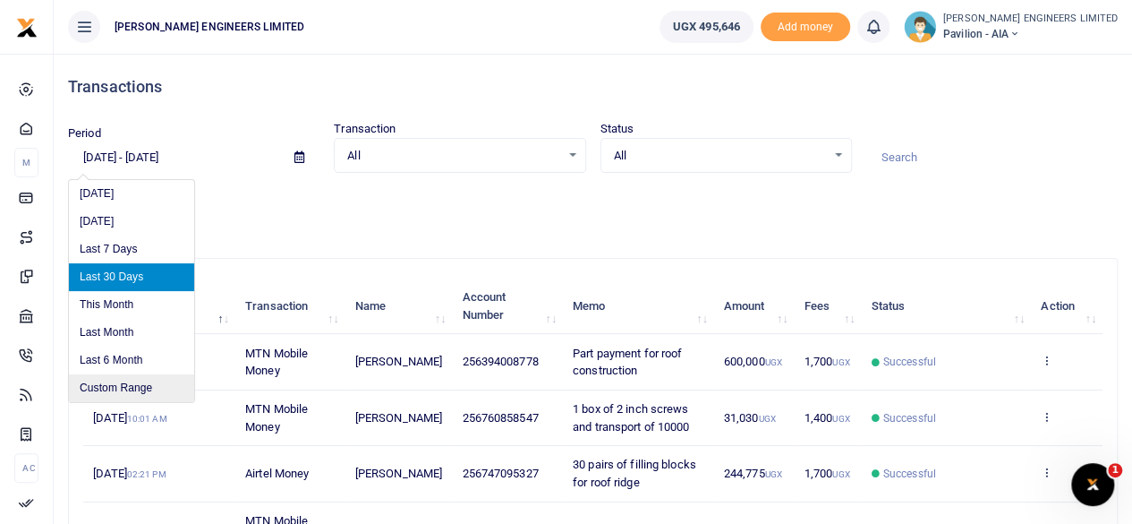
click at [132, 386] on li "Custom Range" at bounding box center [131, 388] width 125 height 28
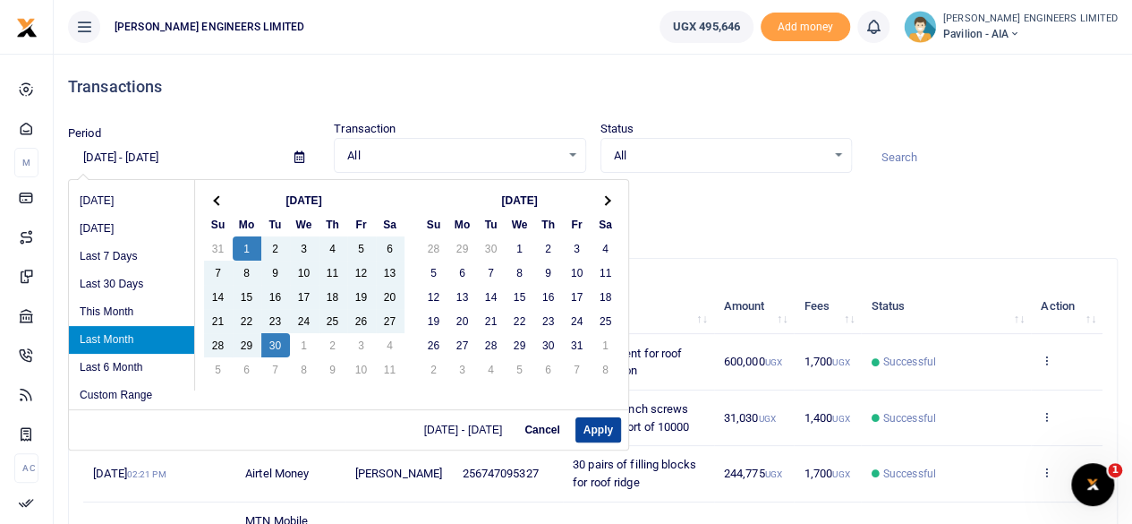
click at [604, 430] on button "Apply" at bounding box center [598, 429] width 46 height 25
type input "09/01/2025 - 09/30/2025"
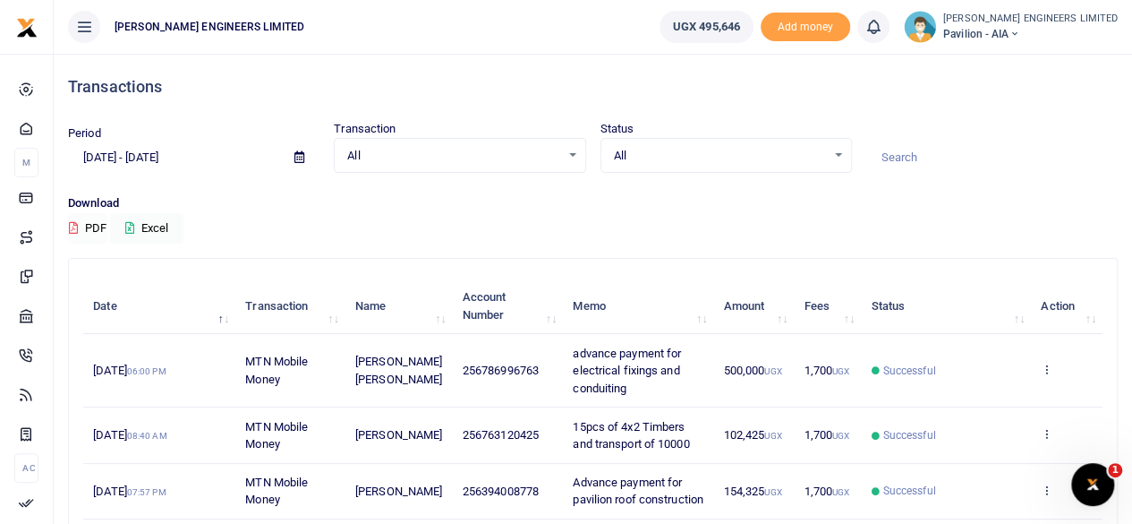
click at [87, 226] on button "PDF" at bounding box center [87, 228] width 39 height 30
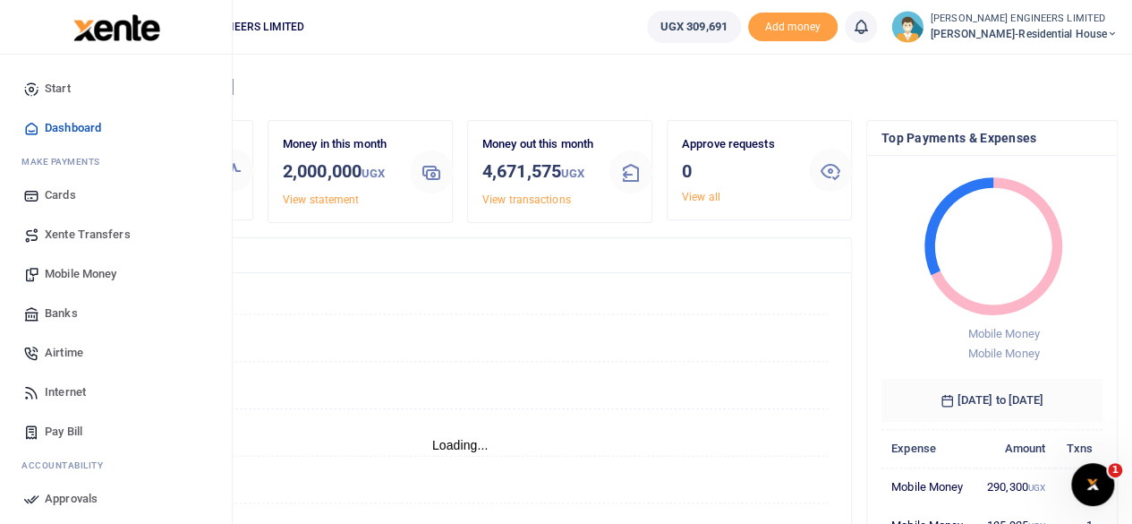
click at [81, 271] on span "Mobile Money" at bounding box center [81, 274] width 72 height 18
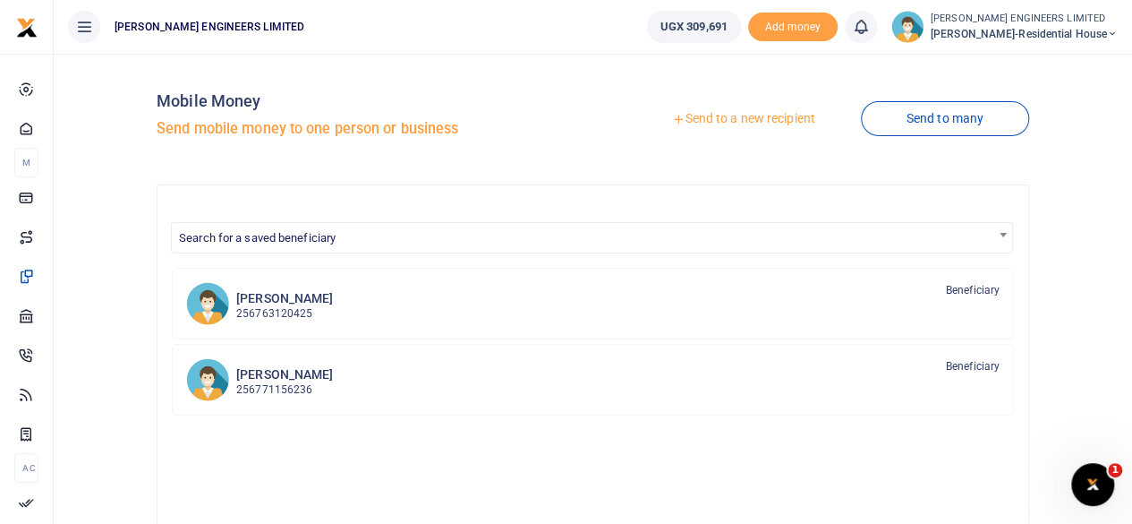
click at [708, 119] on link "Send to a new recipient" at bounding box center [743, 119] width 234 height 32
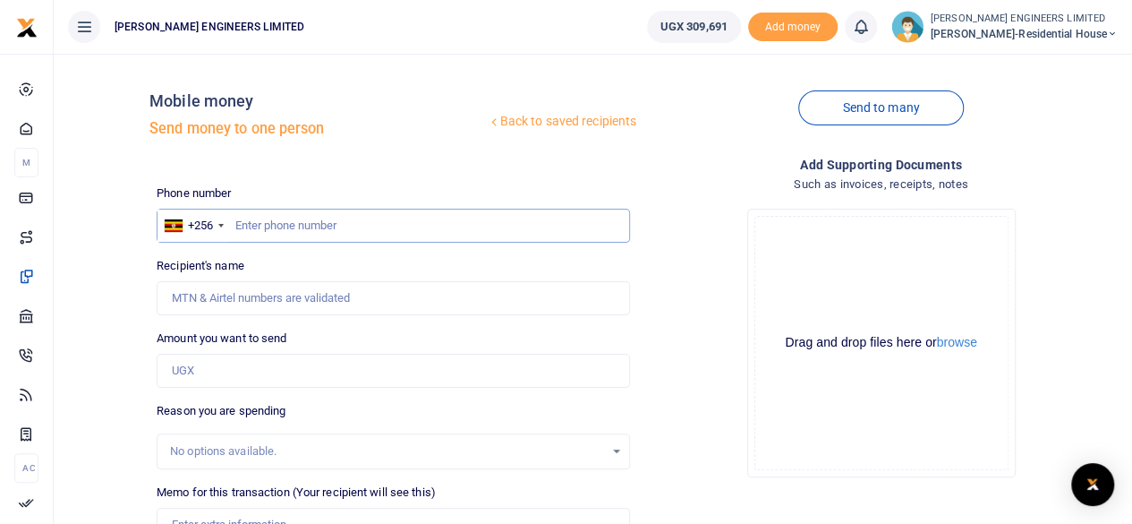
click at [268, 230] on input "text" at bounding box center [393, 226] width 473 height 34
click at [233, 223] on input "text" at bounding box center [393, 226] width 473 height 34
click at [234, 223] on input "text" at bounding box center [393, 226] width 473 height 34
click at [235, 226] on input "text" at bounding box center [393, 226] width 473 height 34
type input "779869761"
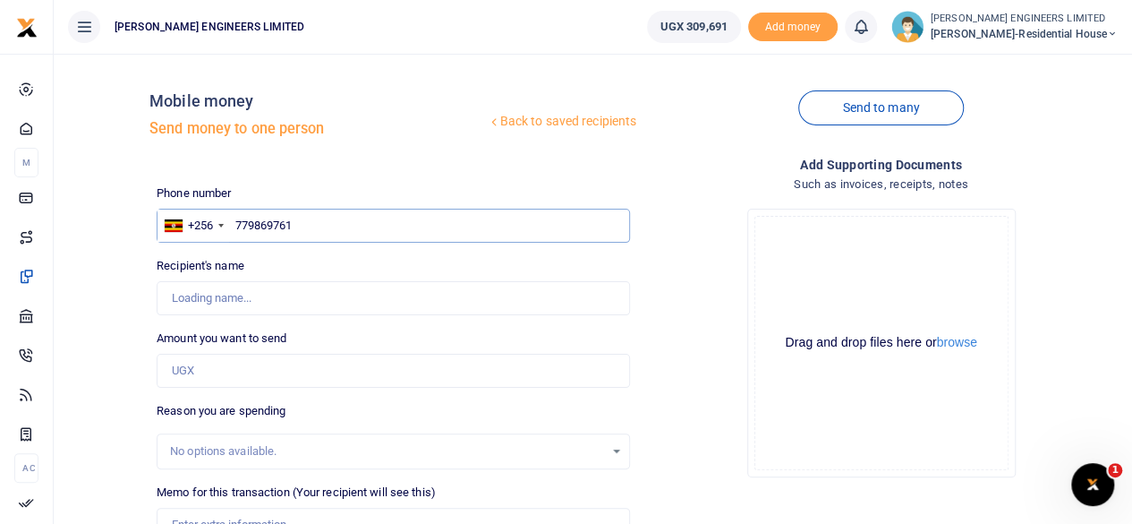
type input "[PERSON_NAME]"
type input "779869761"
click at [194, 373] on input "Amount you want to send" at bounding box center [393, 371] width 473 height 34
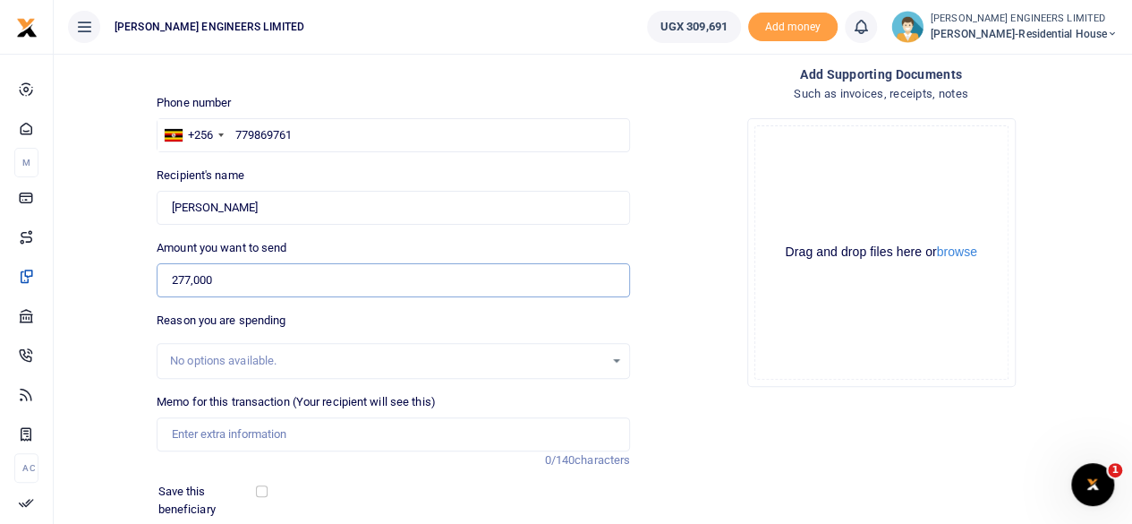
scroll to position [119, 0]
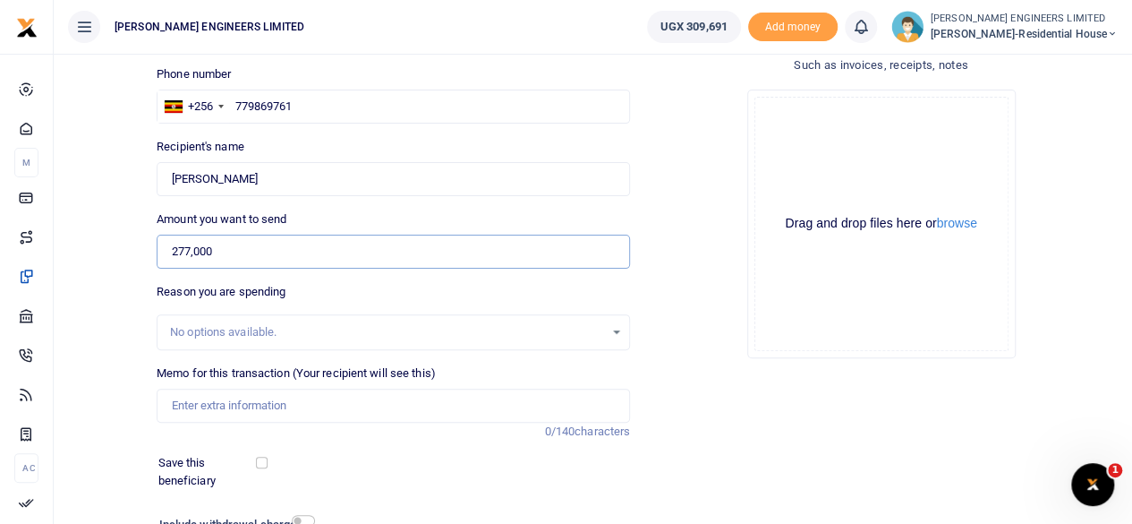
type input "277,000"
click at [198, 409] on input "Memo for this transaction (Your recipient will see this)" at bounding box center [393, 405] width 473 height 34
click at [371, 404] on input "Balance payment on door and window fabrications" at bounding box center [393, 405] width 473 height 34
click at [474, 412] on input "Balance payment on door and window frame fabrications" at bounding box center [393, 405] width 473 height 34
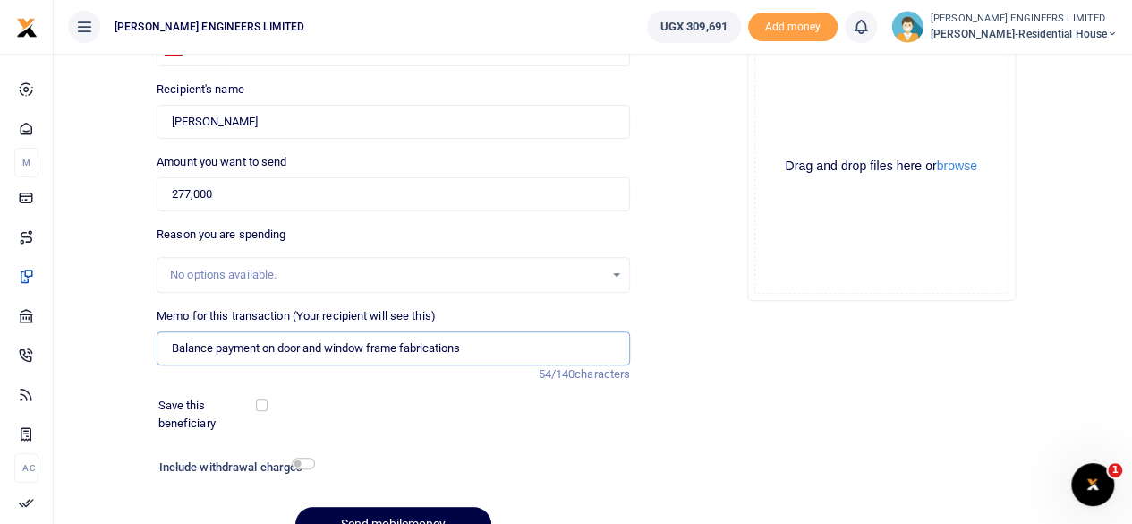
scroll to position [238, 0]
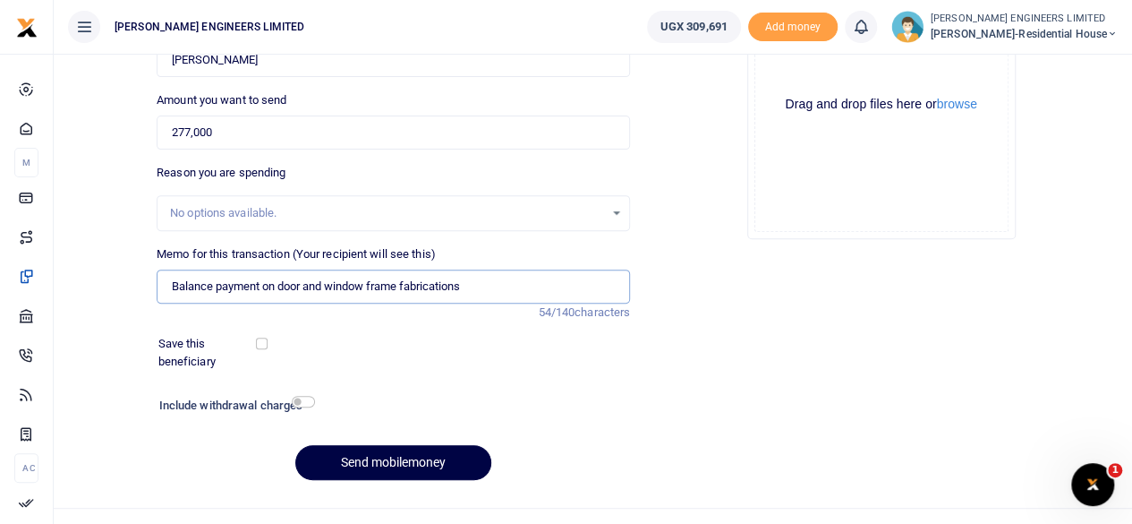
type input "Balance payment on door and window frame fabrications"
click at [308, 400] on input "checkbox" at bounding box center [303, 402] width 23 height 12
checkbox input "true"
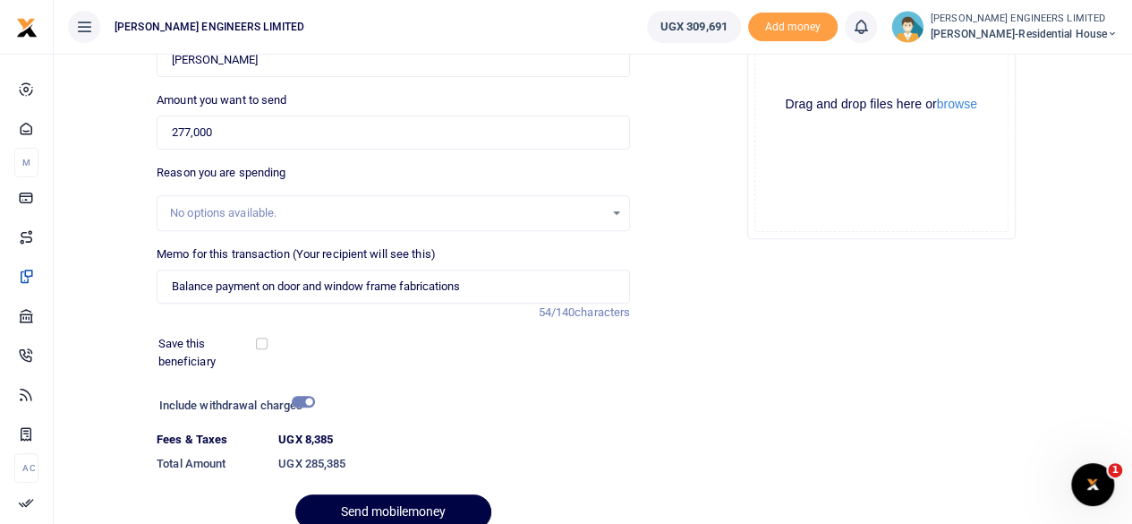
click at [427, 509] on div at bounding box center [420, 512] width 21 height 21
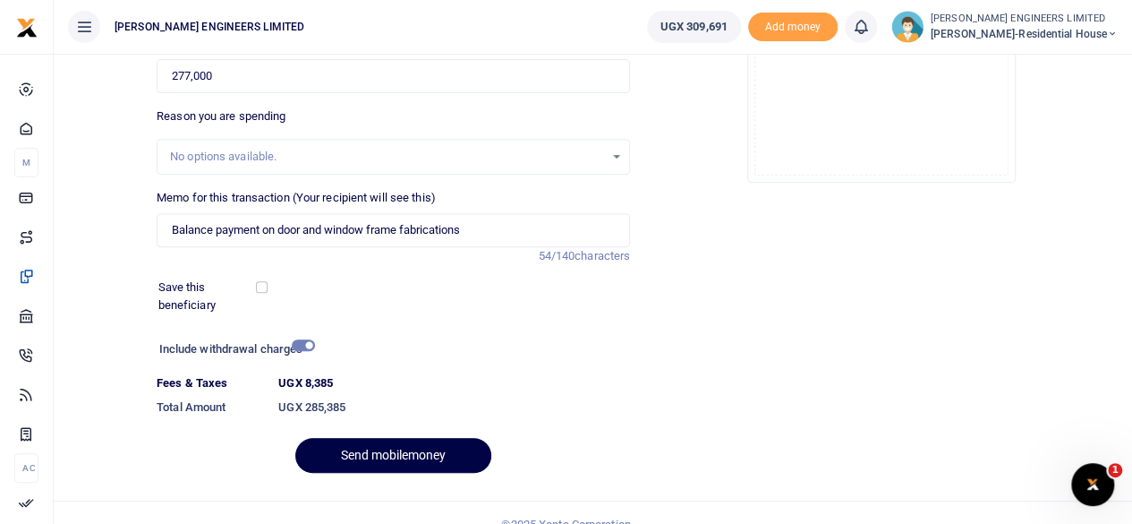
scroll to position [317, 0]
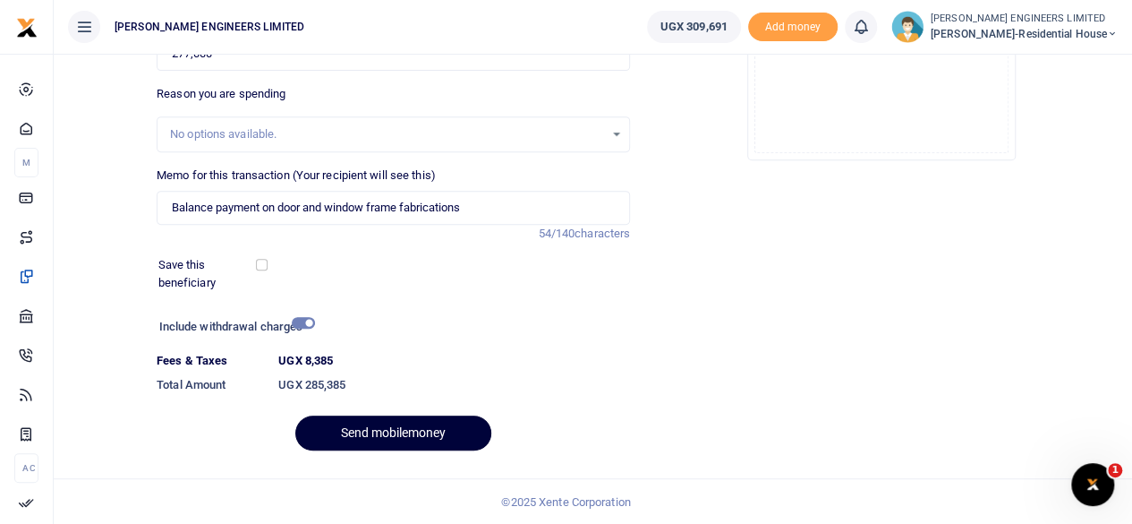
click at [447, 429] on button "Send mobilemoney" at bounding box center [393, 432] width 196 height 35
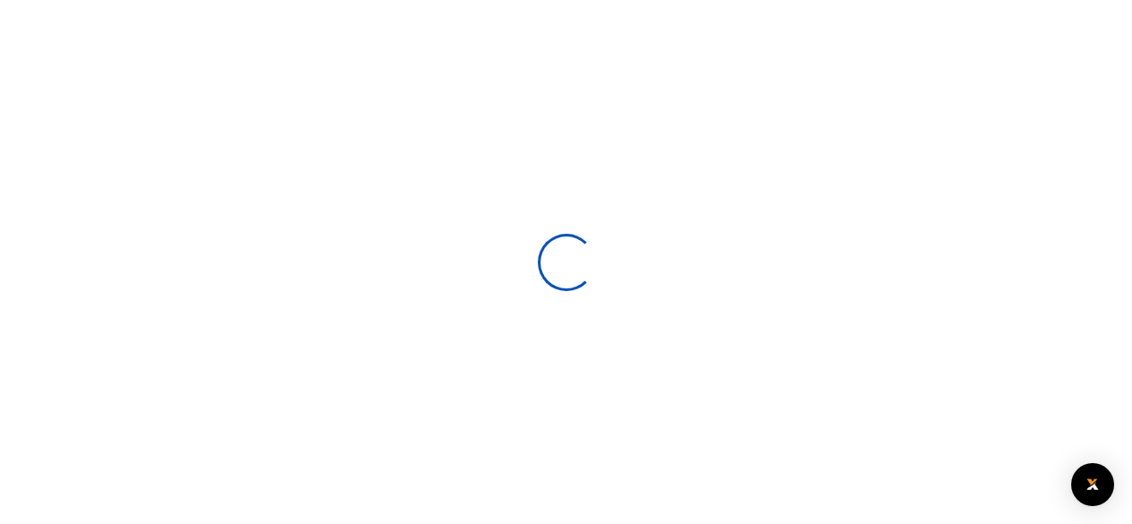
select select
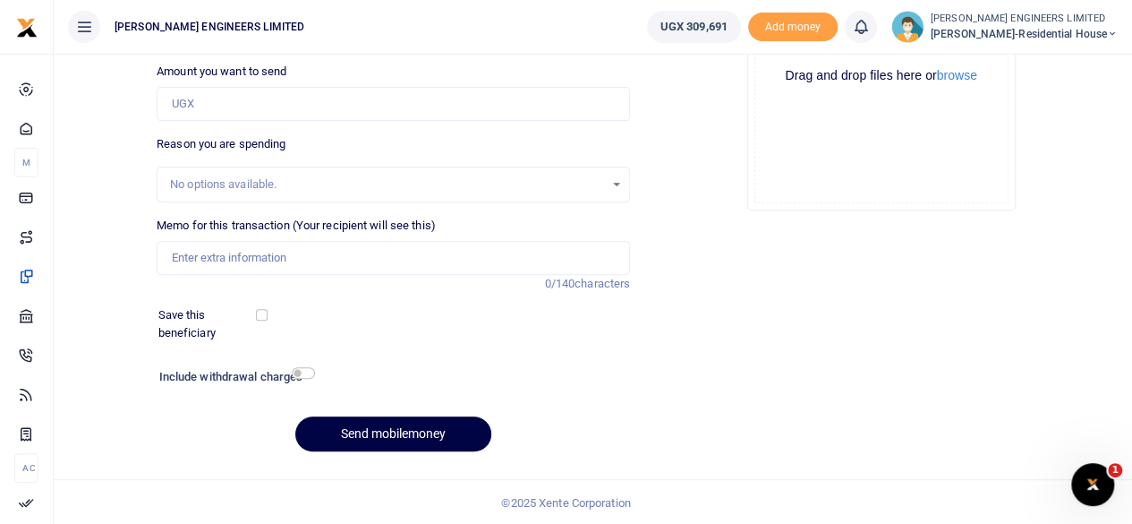
click at [870, 33] on icon at bounding box center [861, 27] width 18 height 20
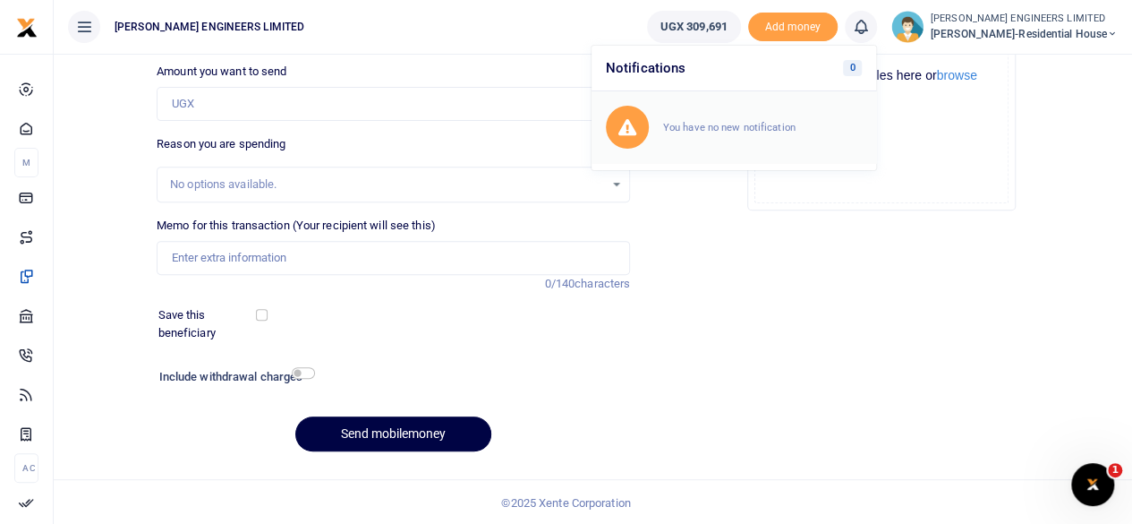
click at [744, 128] on small "You have no new notification" at bounding box center [729, 127] width 132 height 13
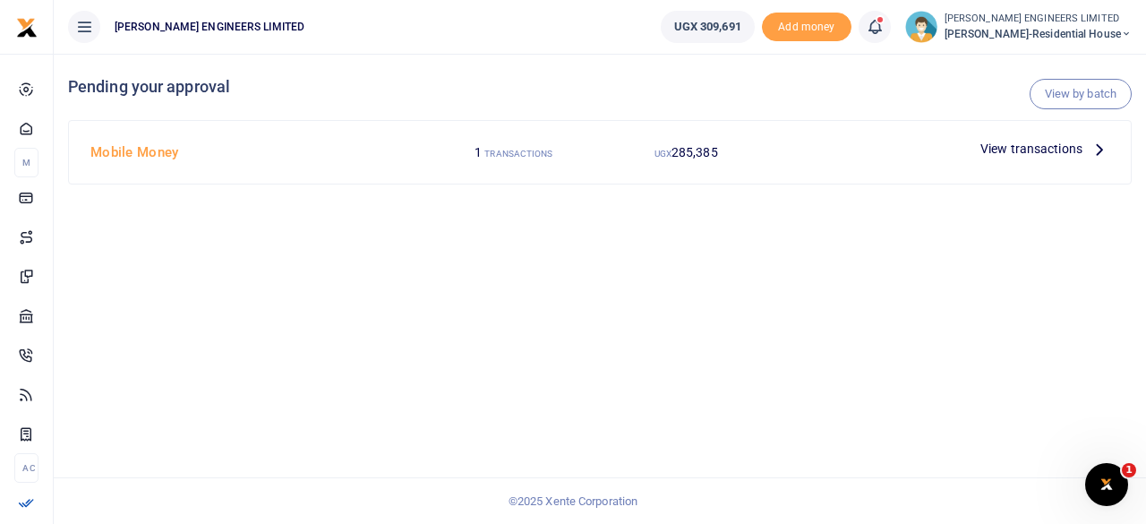
click at [1013, 150] on span "View transactions" at bounding box center [1031, 149] width 102 height 20
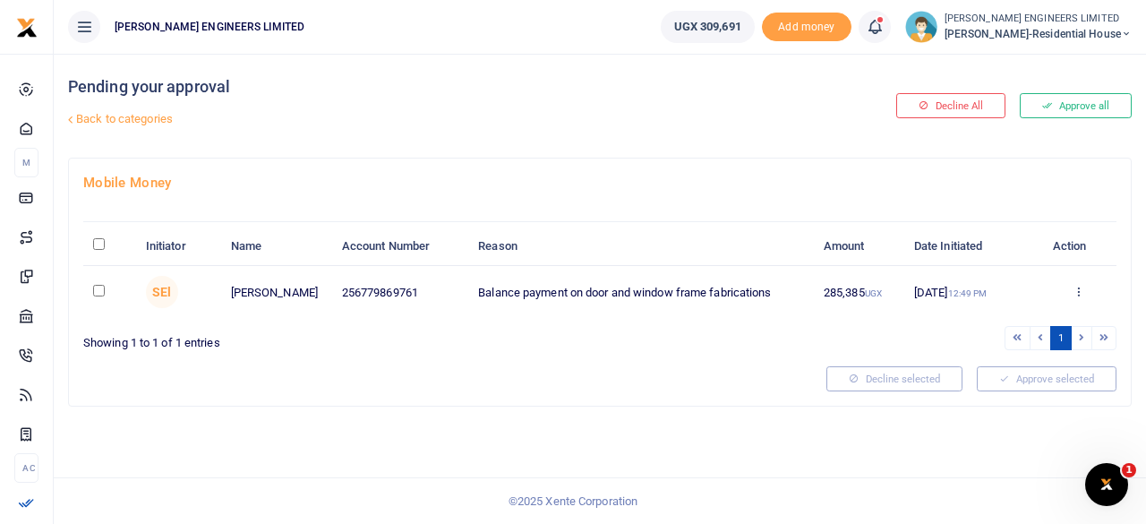
click at [98, 290] on input "checkbox" at bounding box center [99, 291] width 12 height 12
checkbox input "true"
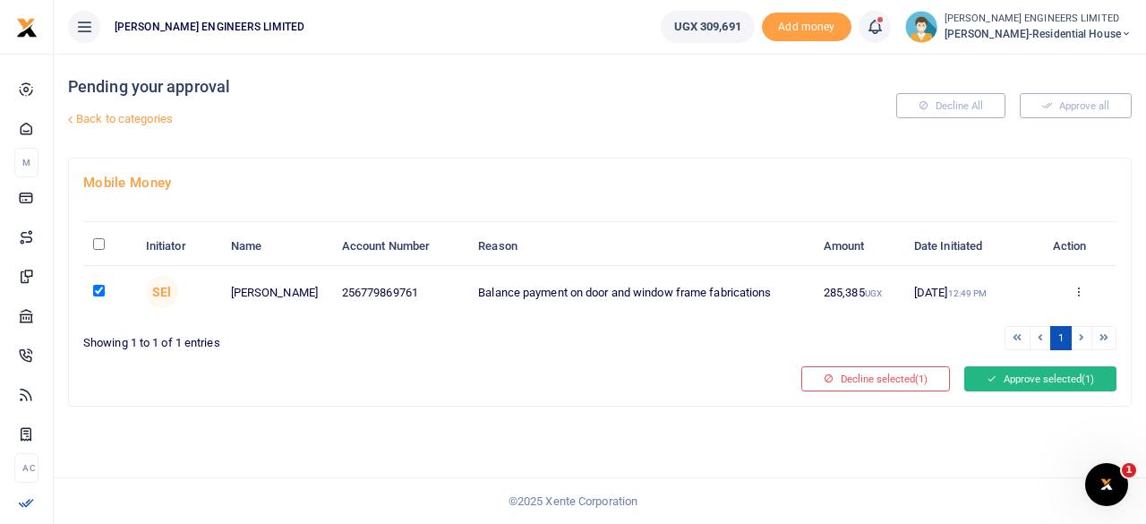
click at [999, 375] on button "Approve selected (1)" at bounding box center [1040, 378] width 152 height 25
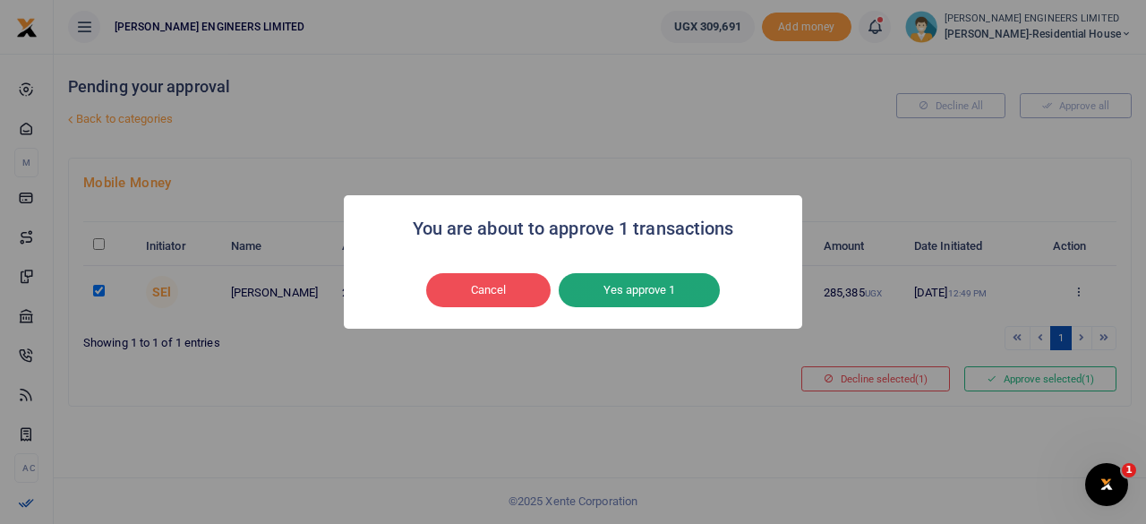
click at [635, 297] on button "Yes approve 1" at bounding box center [638, 290] width 161 height 34
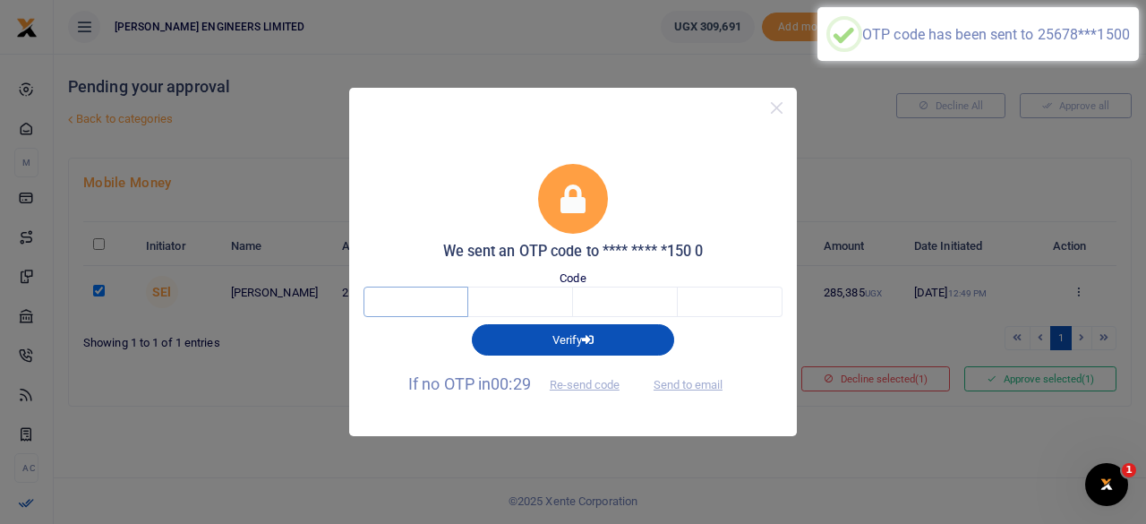
click at [422, 305] on input "text" at bounding box center [415, 301] width 105 height 30
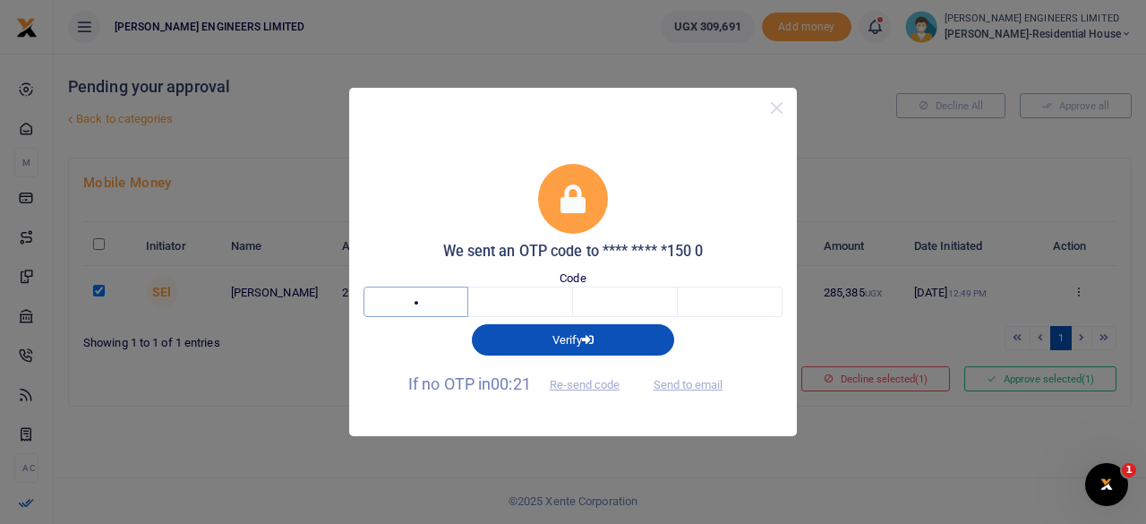
type input "7"
type input "9"
type input "8"
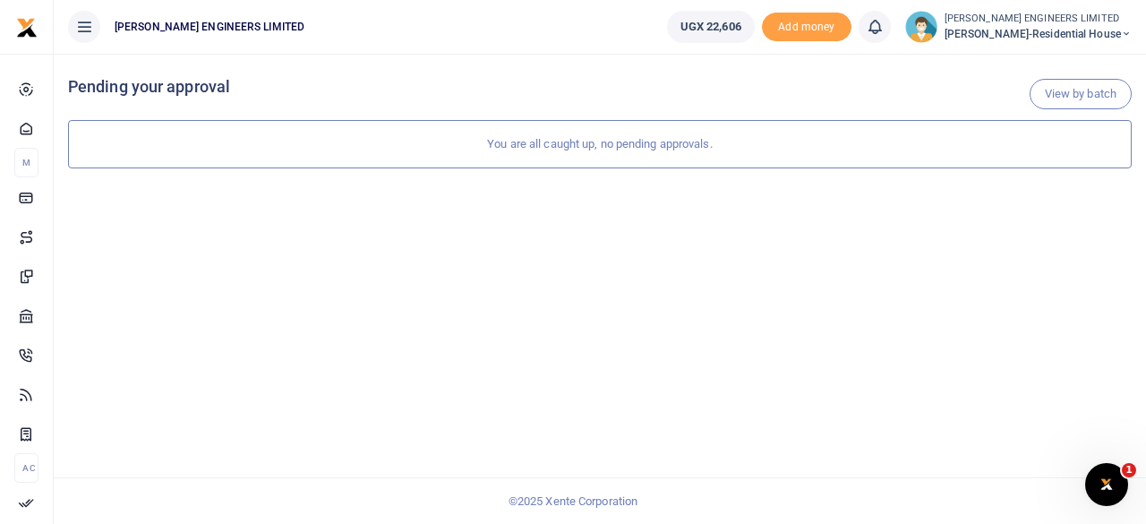
click at [1128, 31] on icon at bounding box center [1125, 34] width 11 height 13
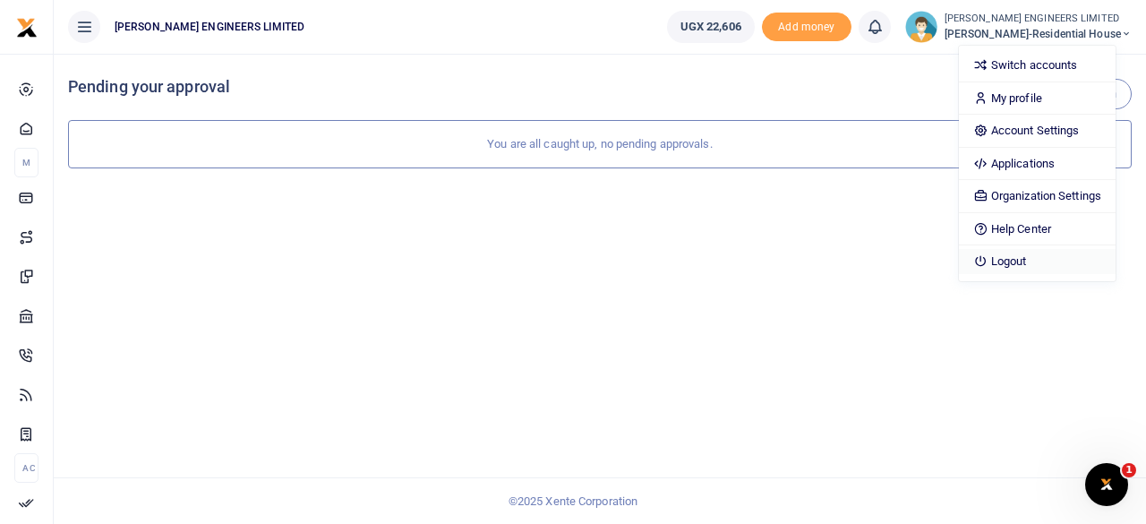
click at [1041, 257] on link "Logout" at bounding box center [1036, 261] width 157 height 25
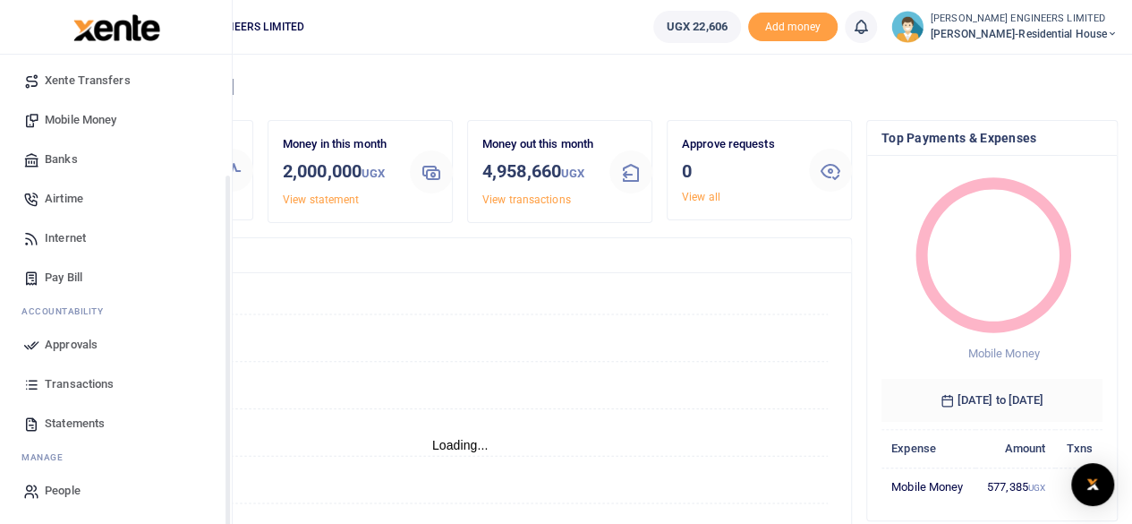
scroll to position [14, 14]
click at [77, 386] on span "Transactions" at bounding box center [79, 384] width 69 height 18
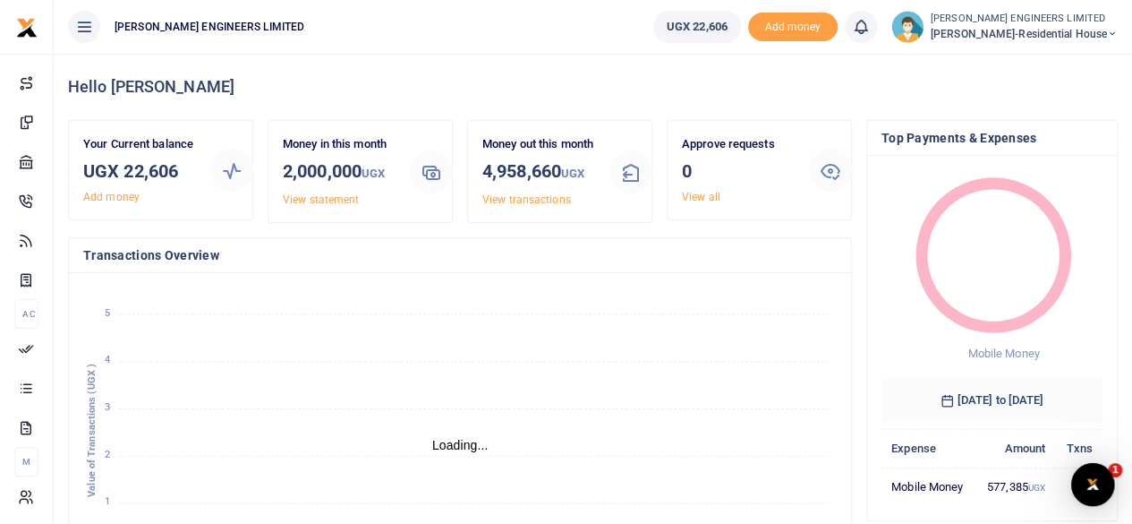
scroll to position [0, 0]
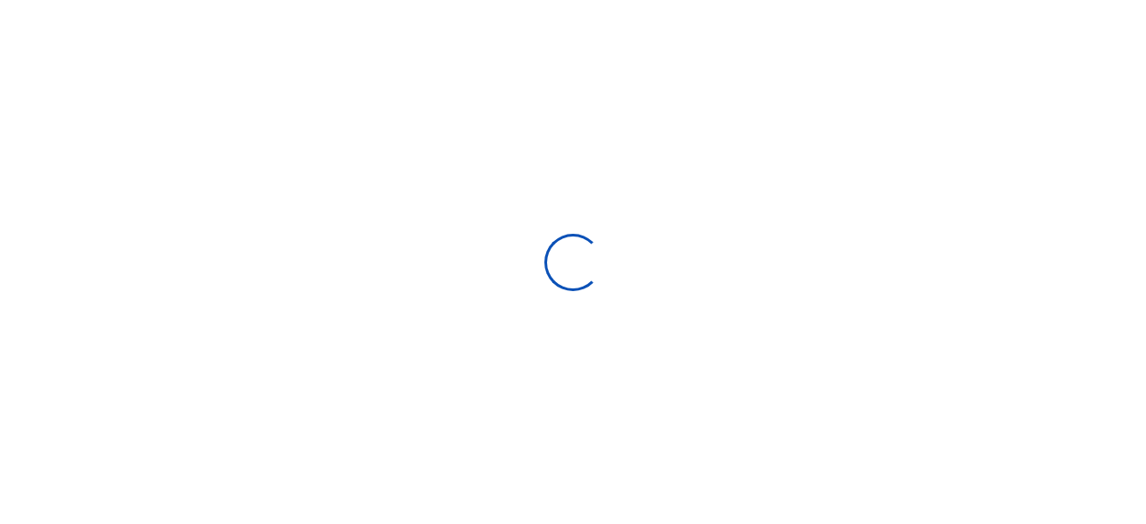
select select
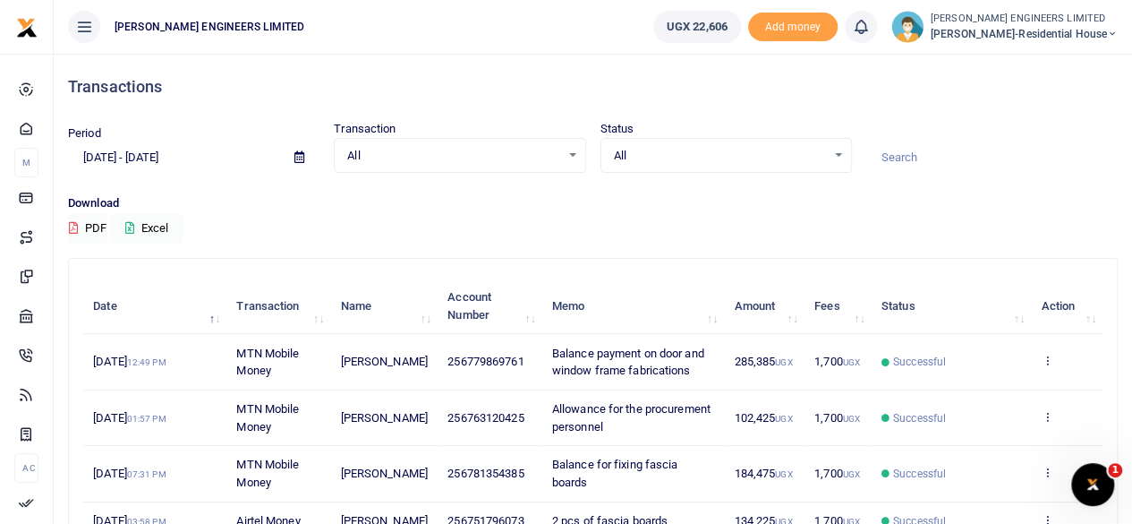
click at [302, 158] on icon at bounding box center [299, 157] width 10 height 12
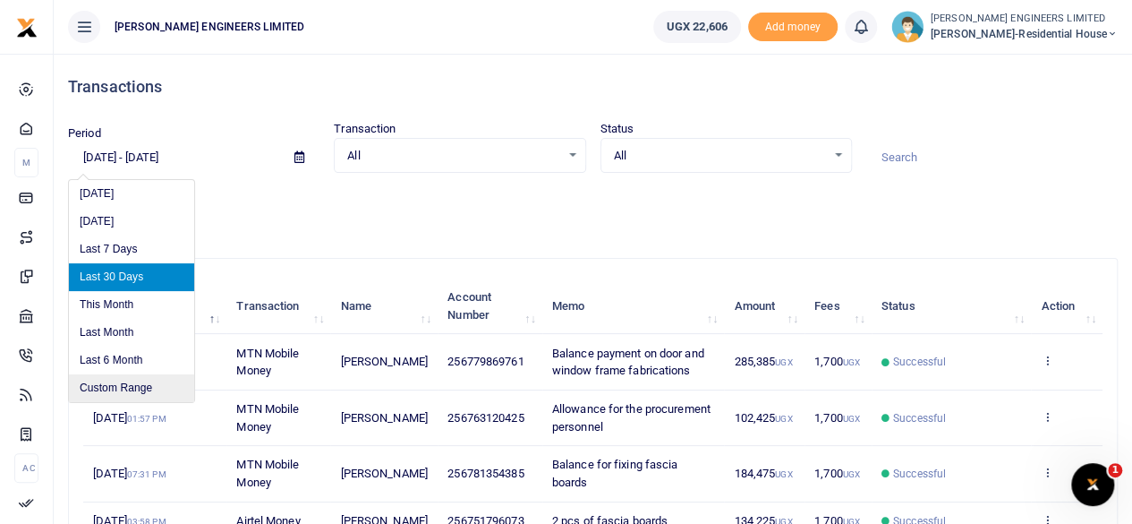
click at [141, 388] on li "Custom Range" at bounding box center [131, 388] width 125 height 28
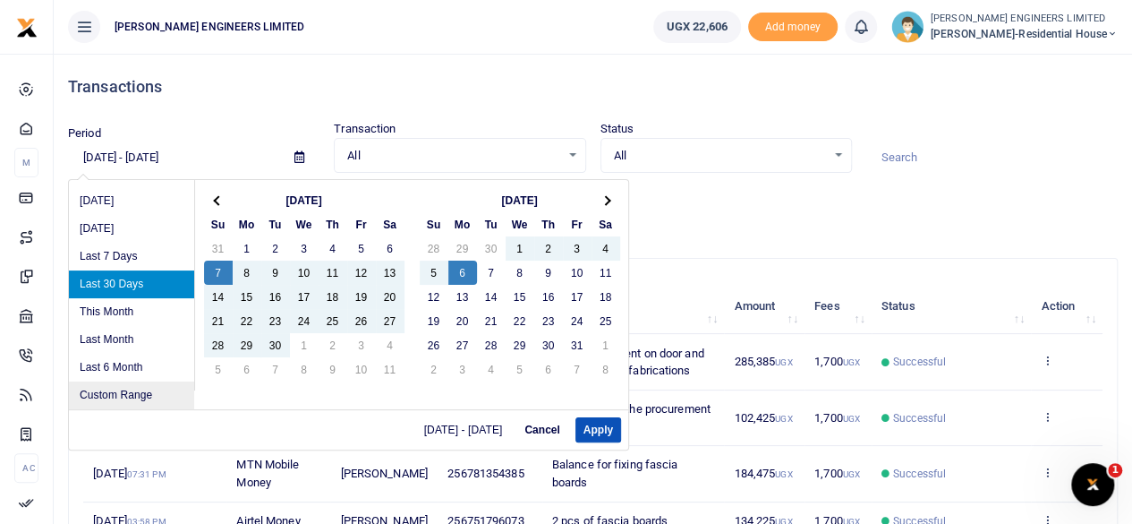
click at [132, 394] on li "Custom Range" at bounding box center [131, 395] width 125 height 28
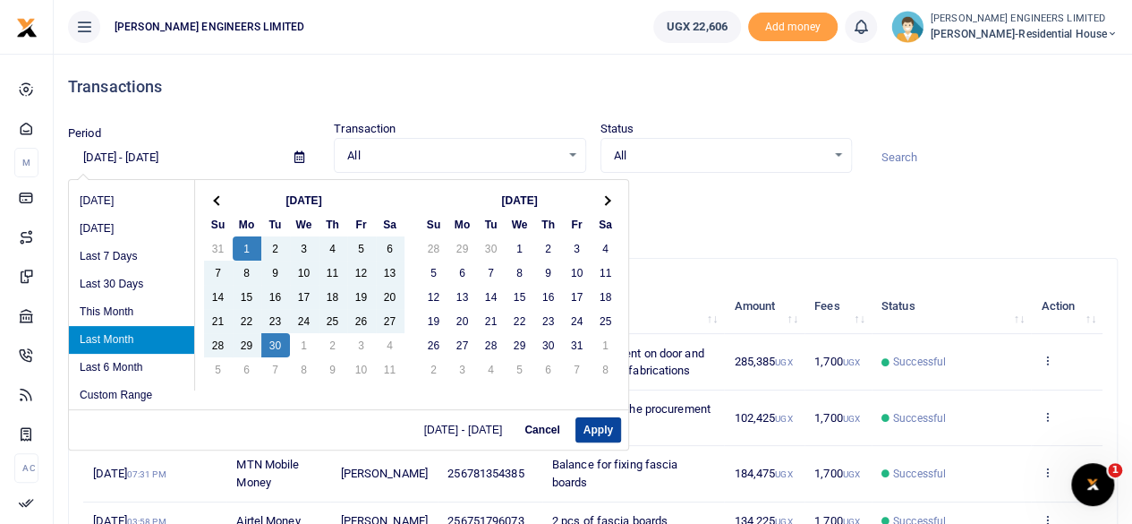
click at [601, 430] on button "Apply" at bounding box center [598, 429] width 46 height 25
type input "[DATE] - [DATE]"
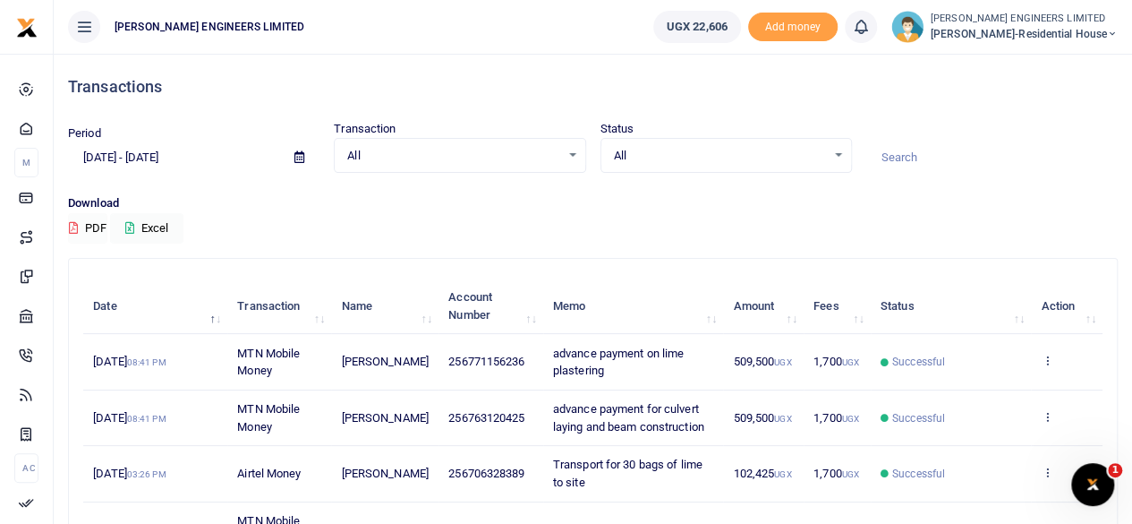
click at [79, 230] on button "PDF" at bounding box center [87, 228] width 39 height 30
click at [1112, 34] on icon at bounding box center [1112, 34] width 11 height 13
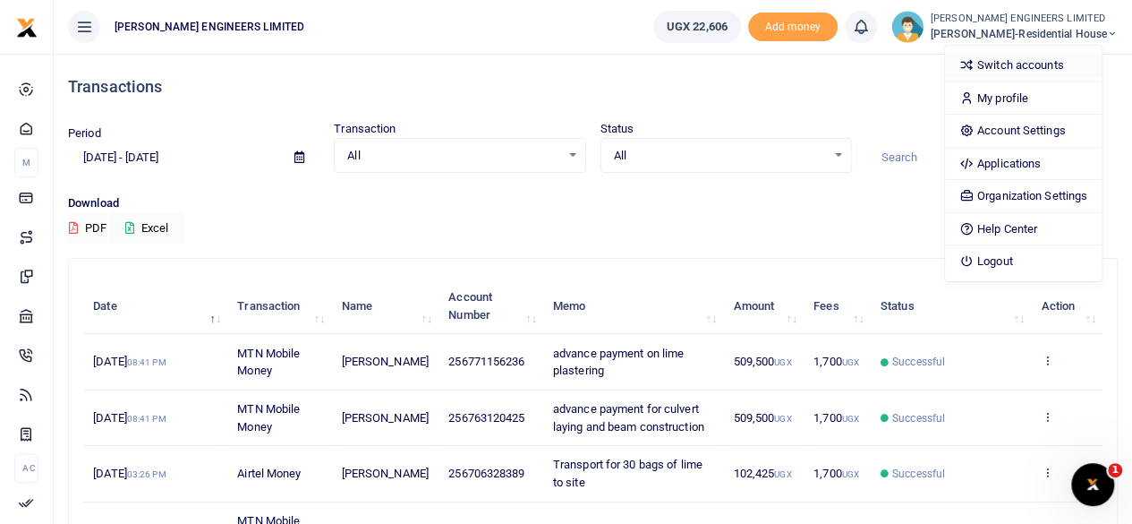
click at [1036, 65] on link "Switch accounts" at bounding box center [1023, 65] width 157 height 25
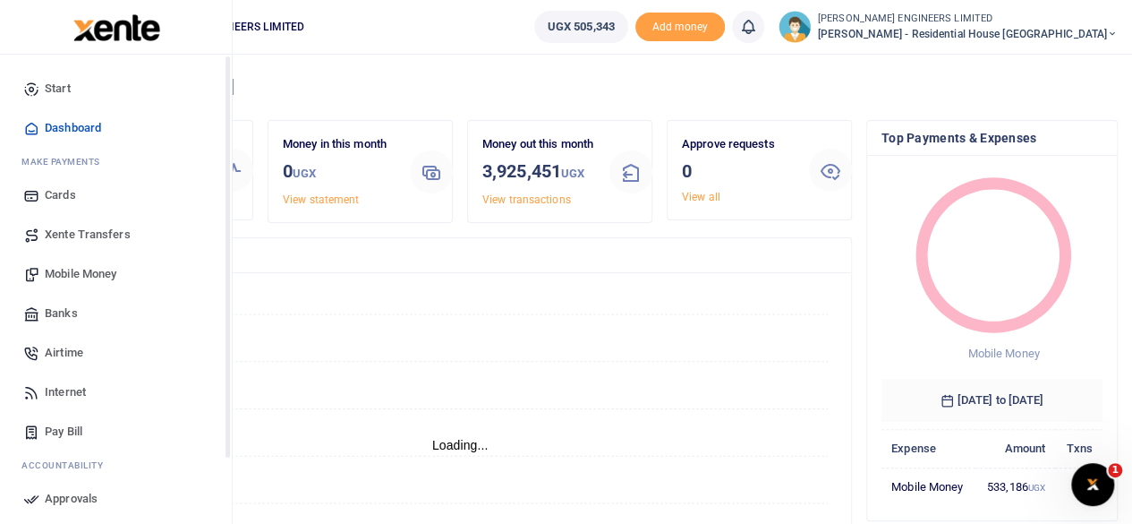
scroll to position [14, 14]
click at [85, 273] on span "Mobile Money" at bounding box center [81, 274] width 72 height 18
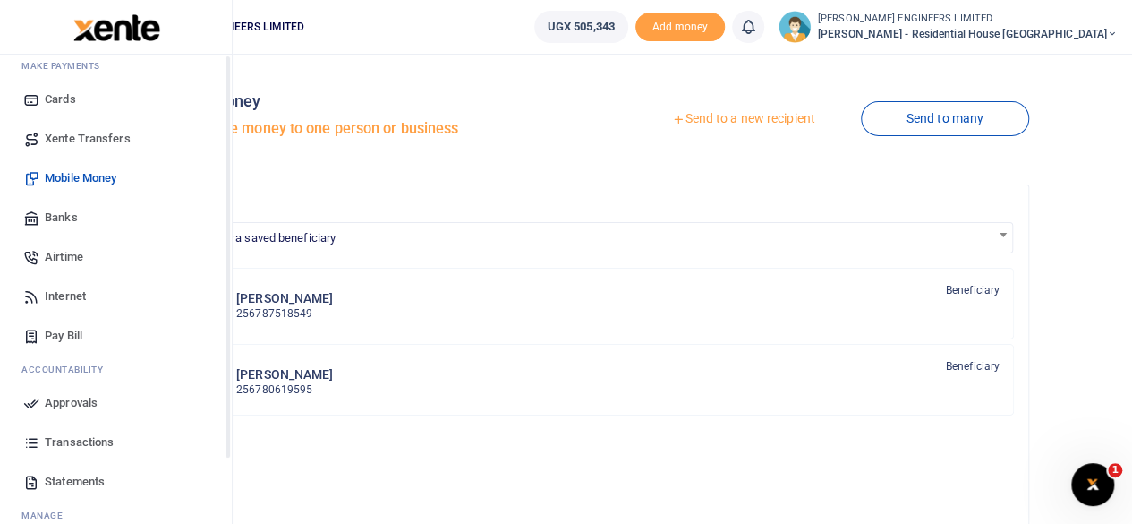
scroll to position [154, 0]
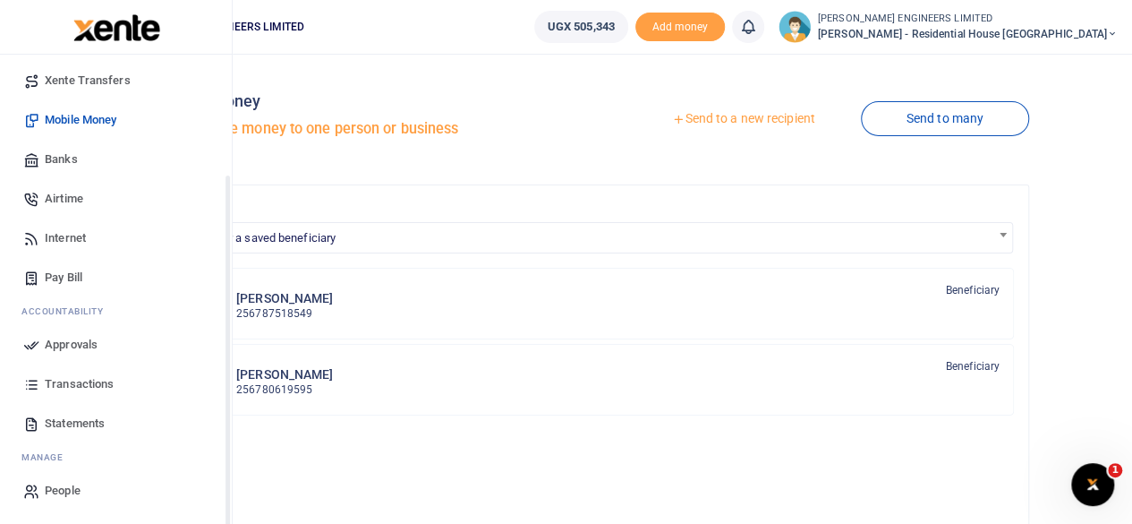
click at [63, 388] on span "Transactions" at bounding box center [79, 384] width 69 height 18
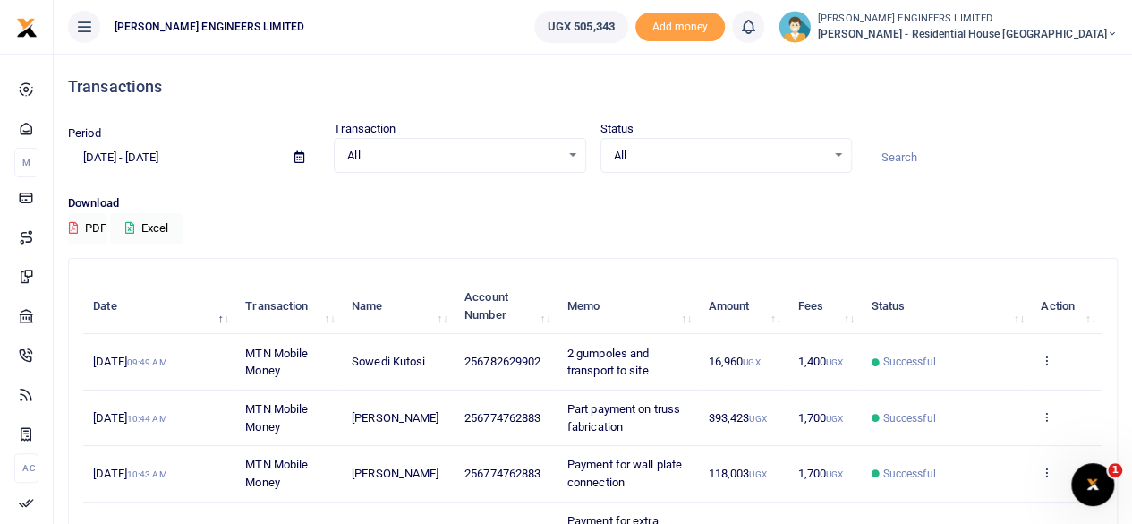
click at [299, 155] on icon at bounding box center [299, 157] width 10 height 12
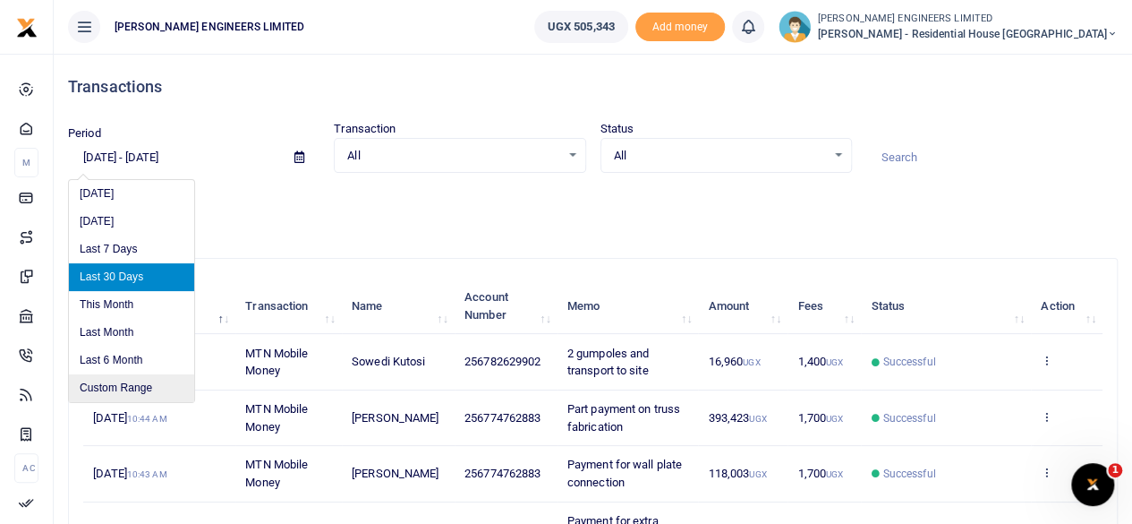
click at [129, 382] on li "Custom Range" at bounding box center [131, 388] width 125 height 28
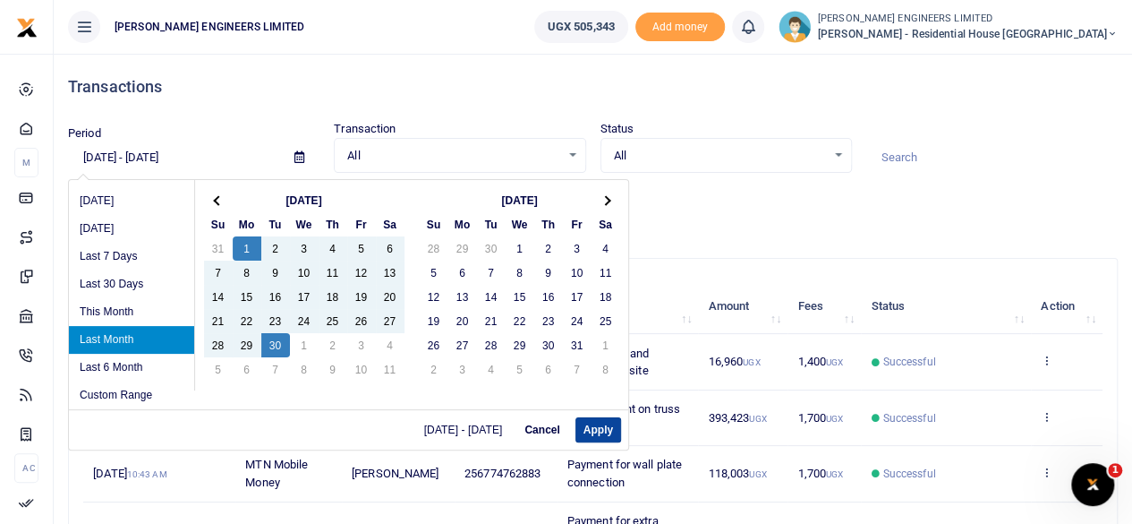
click at [591, 431] on button "Apply" at bounding box center [598, 429] width 46 height 25
type input "09/01/2025 - 09/30/2025"
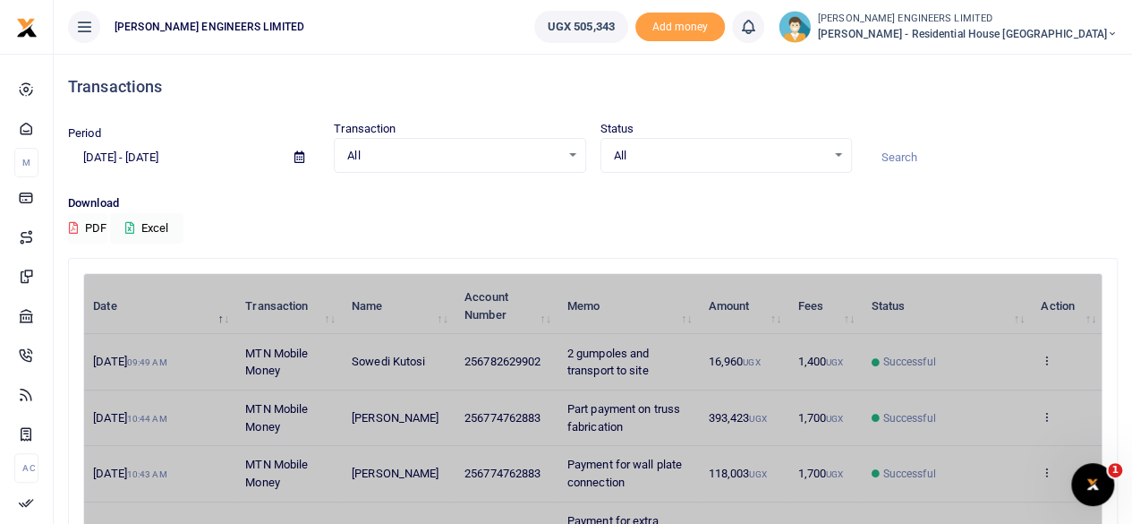
click at [82, 225] on button "PDF" at bounding box center [87, 228] width 39 height 30
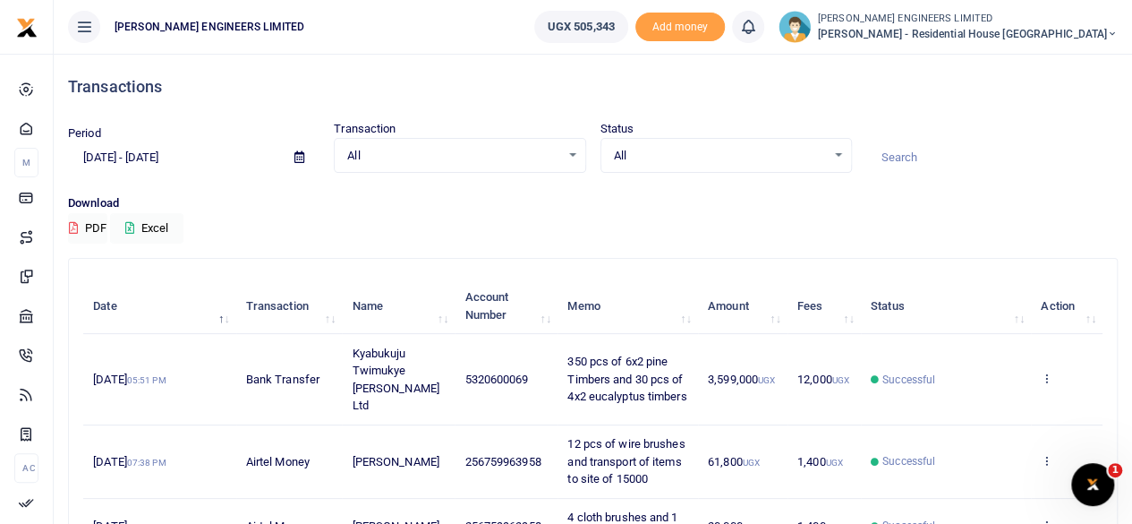
click at [1115, 31] on icon at bounding box center [1112, 34] width 11 height 13
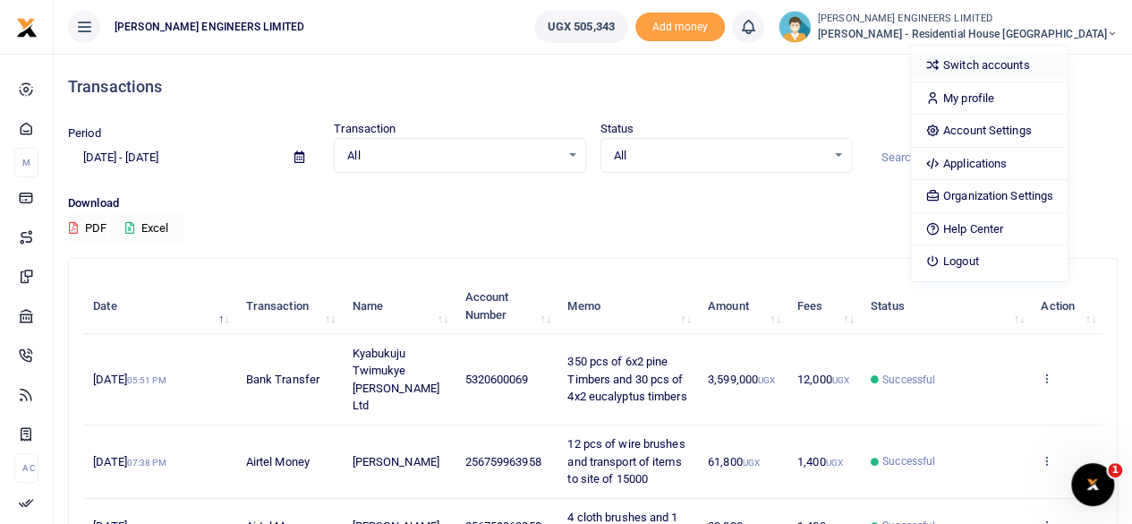
click at [1051, 58] on link "Switch accounts" at bounding box center [989, 65] width 157 height 25
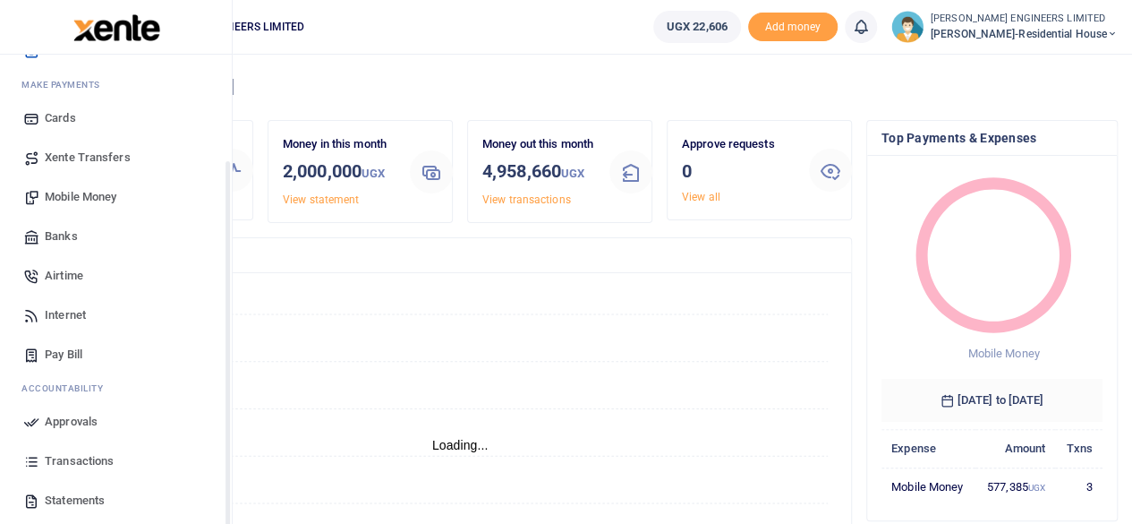
scroll to position [154, 0]
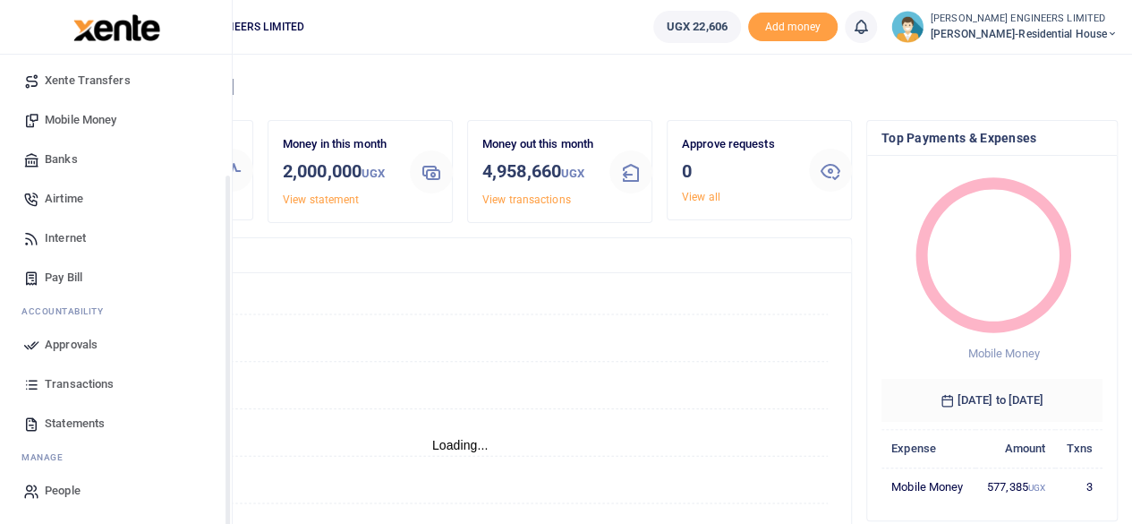
click at [75, 382] on span "Transactions" at bounding box center [79, 384] width 69 height 18
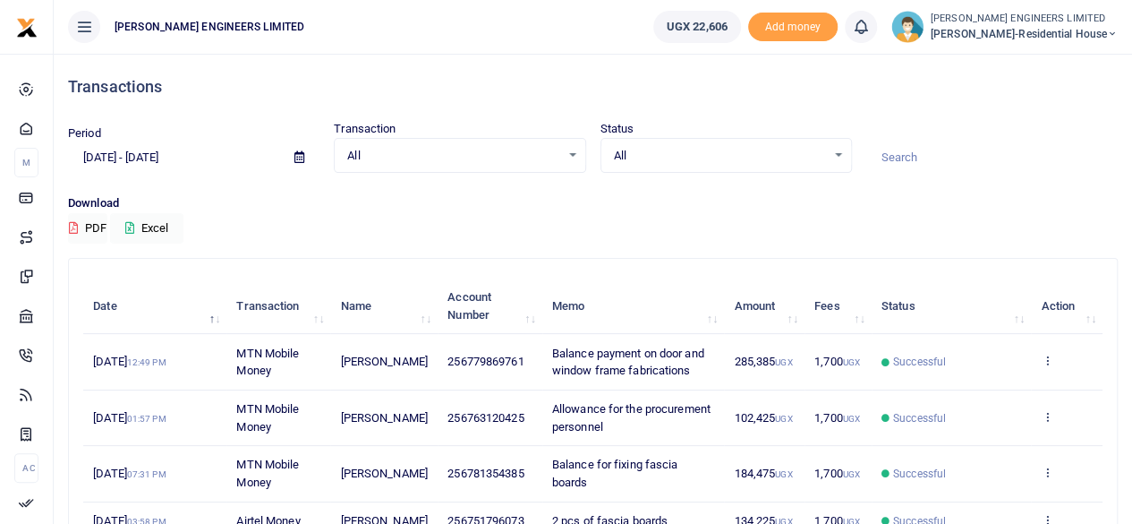
click at [301, 160] on icon at bounding box center [299, 157] width 10 height 12
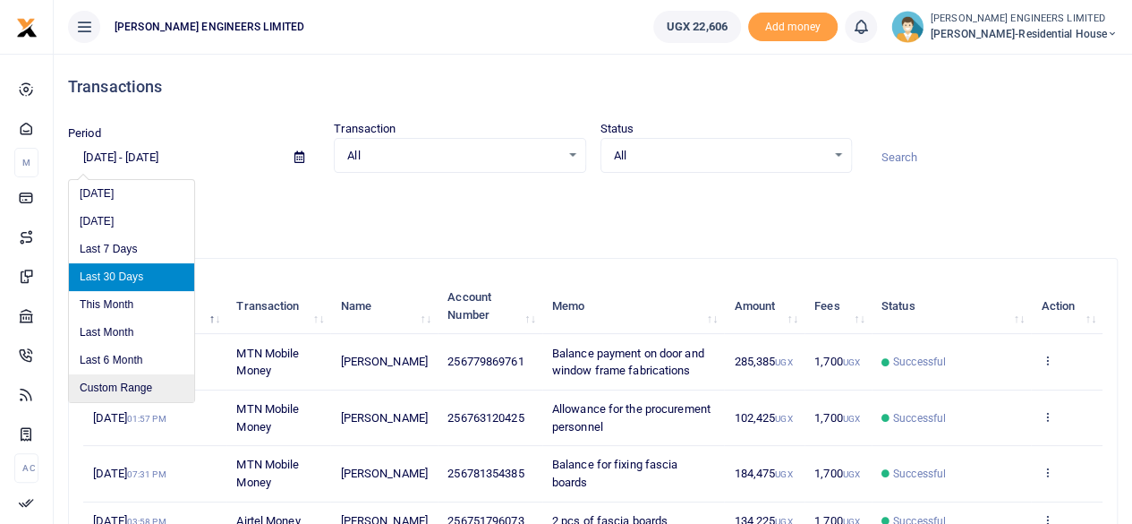
click at [106, 388] on li "Custom Range" at bounding box center [131, 388] width 125 height 28
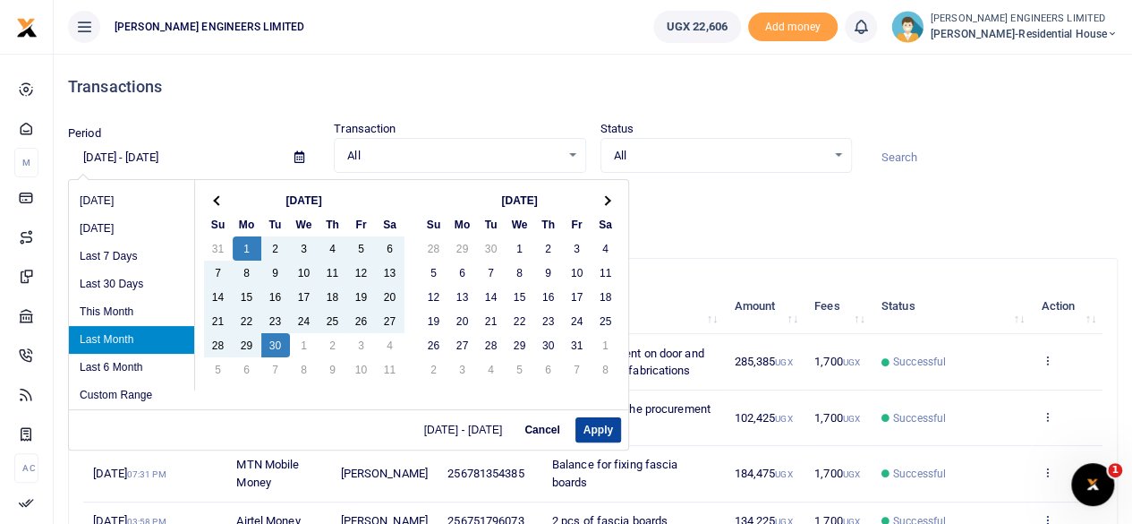
click at [595, 427] on button "Apply" at bounding box center [598, 429] width 46 height 25
type input "09/01/2025 - 09/30/2025"
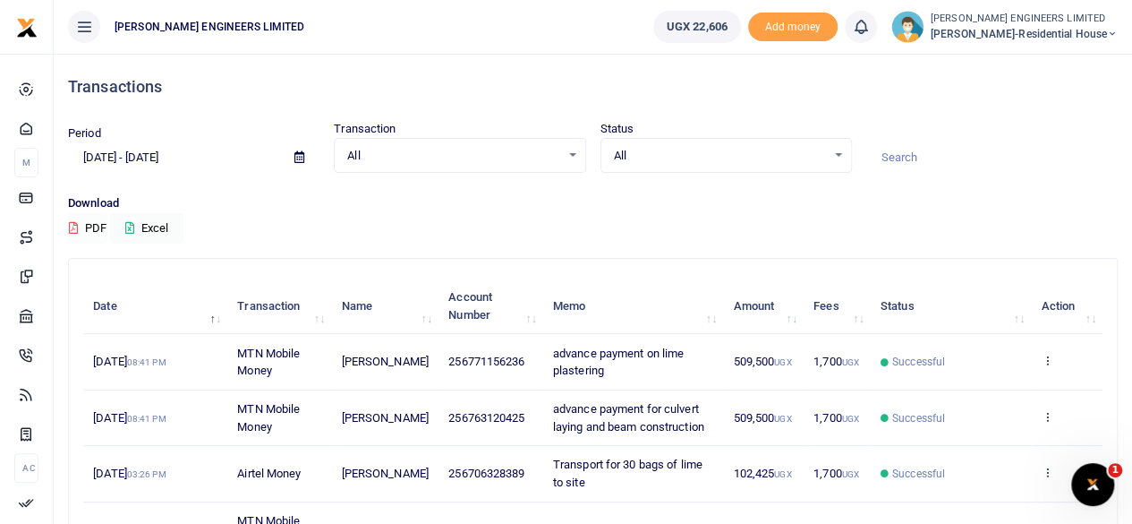
click at [82, 231] on button "PDF" at bounding box center [87, 228] width 39 height 30
